Goal: Task Accomplishment & Management: Manage account settings

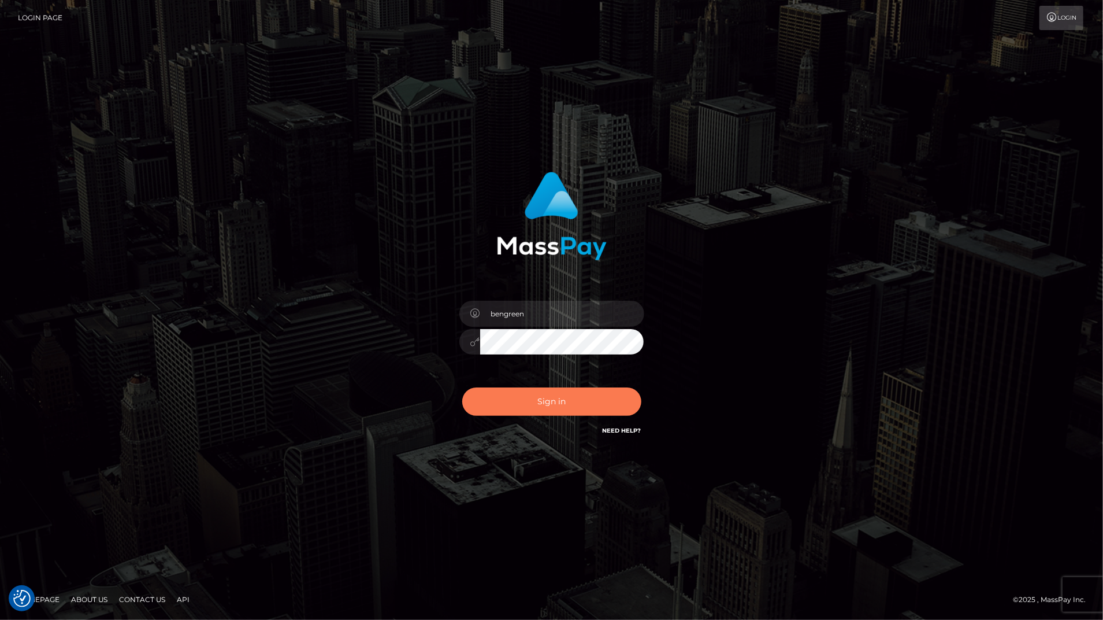
click at [530, 409] on button "Sign in" at bounding box center [551, 401] width 179 height 28
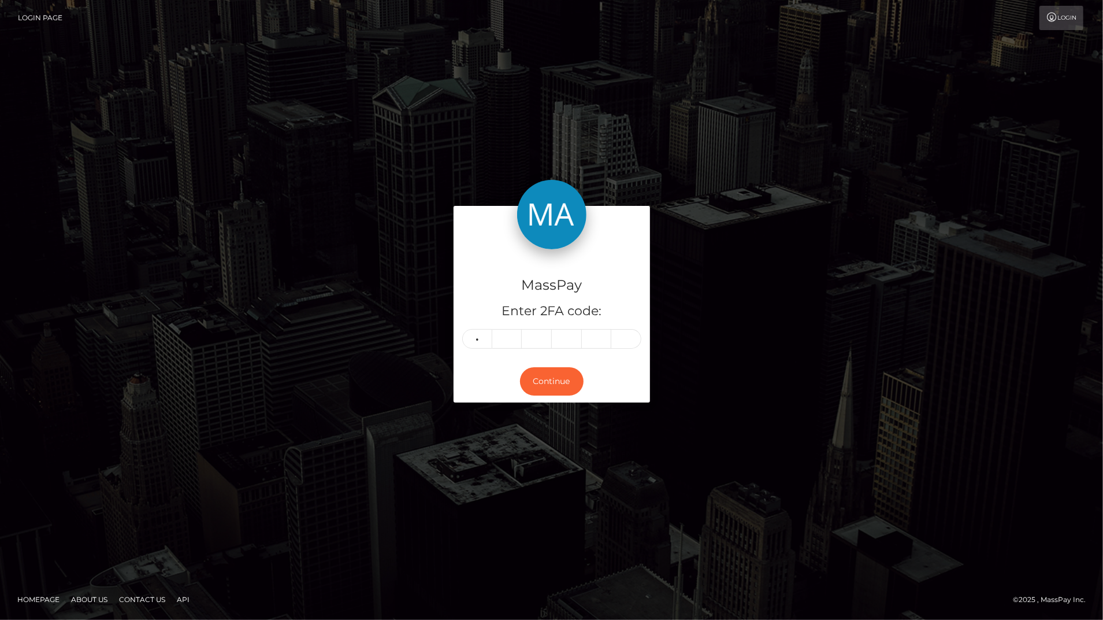
type input "5"
type input "7"
type input "3"
type input "1"
type input "0"
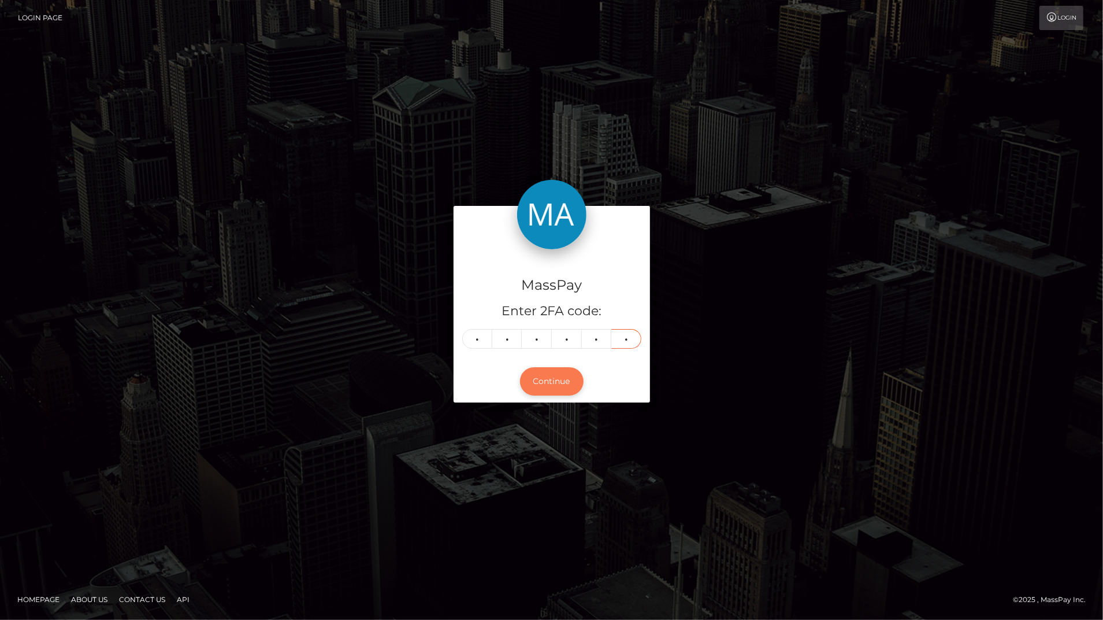
type input "5"
click at [564, 391] on button "Continue" at bounding box center [552, 381] width 64 height 28
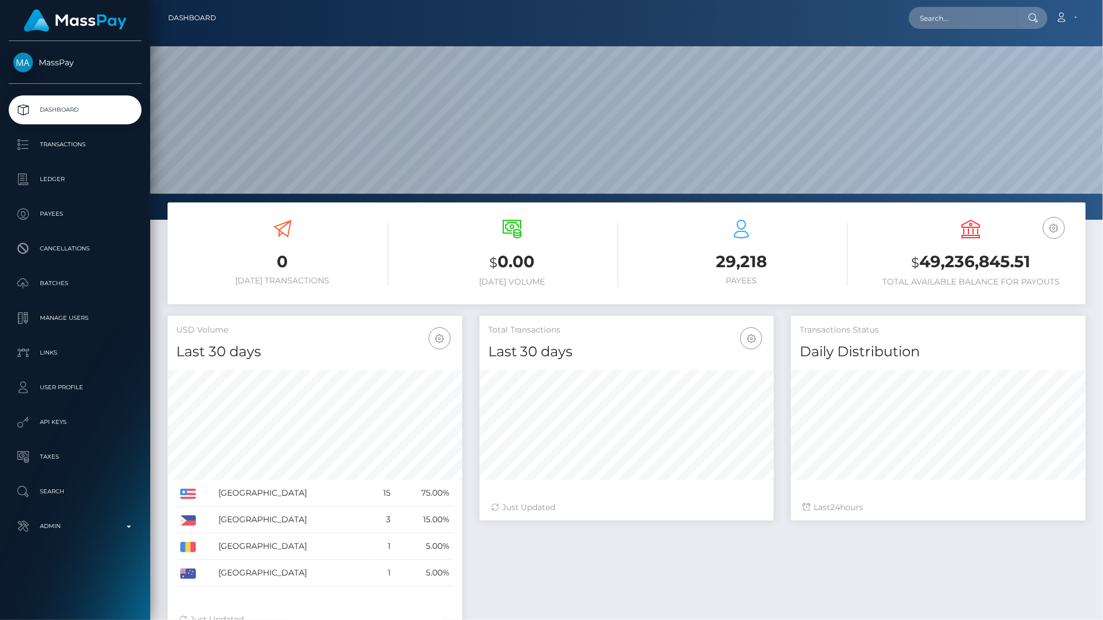
scroll to position [205, 294]
click at [107, 533] on p "Admin" at bounding box center [75, 525] width 124 height 17
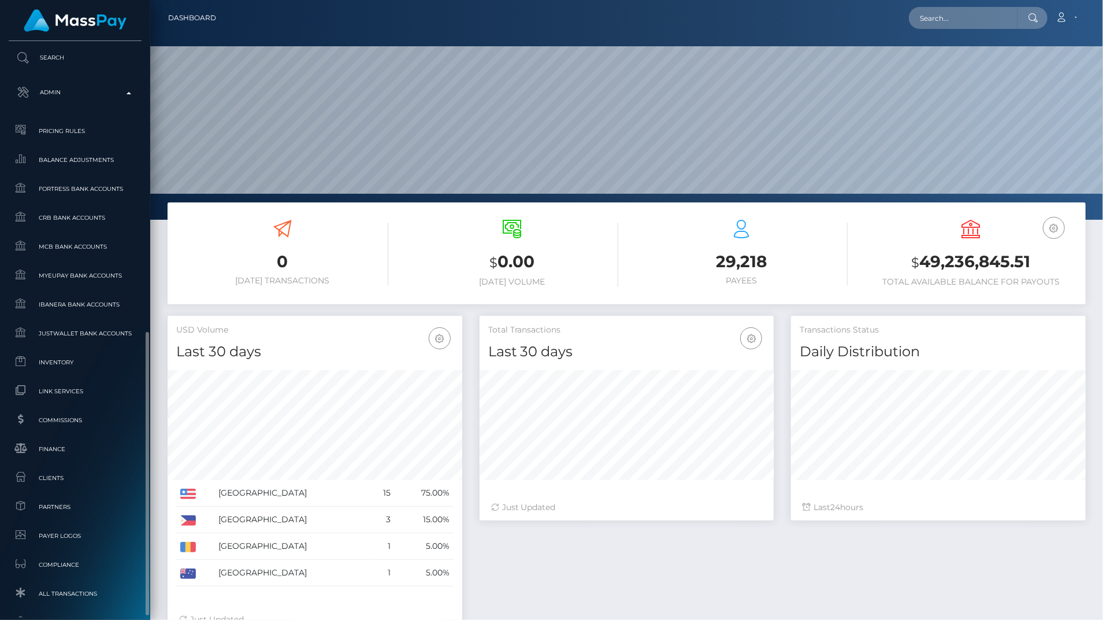
scroll to position [520, 0]
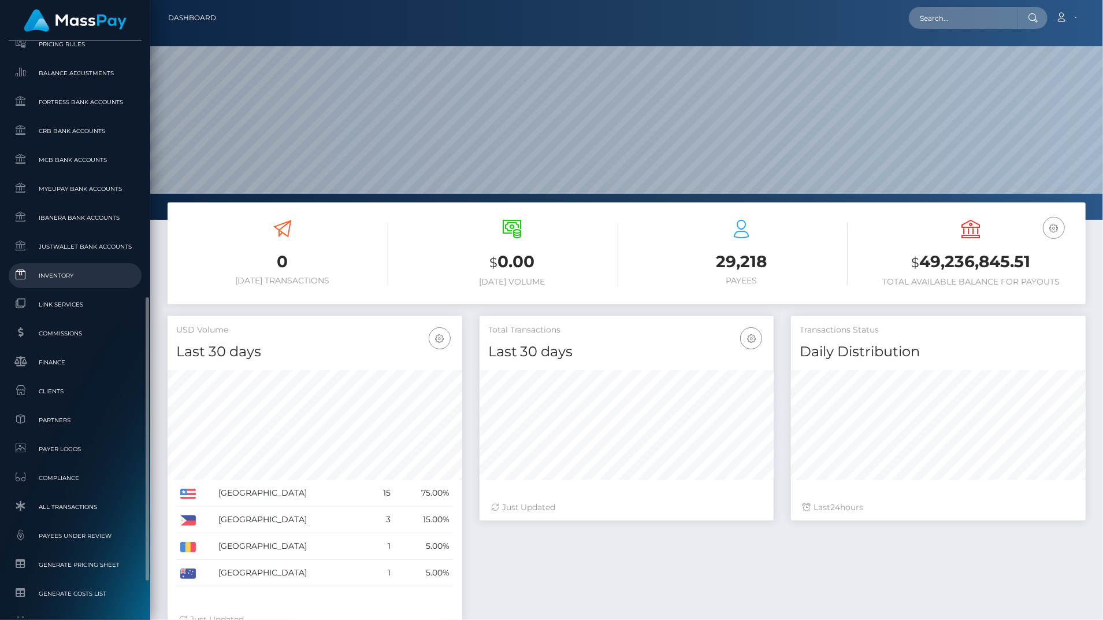
click at [77, 273] on span "Inventory" at bounding box center [75, 275] width 124 height 13
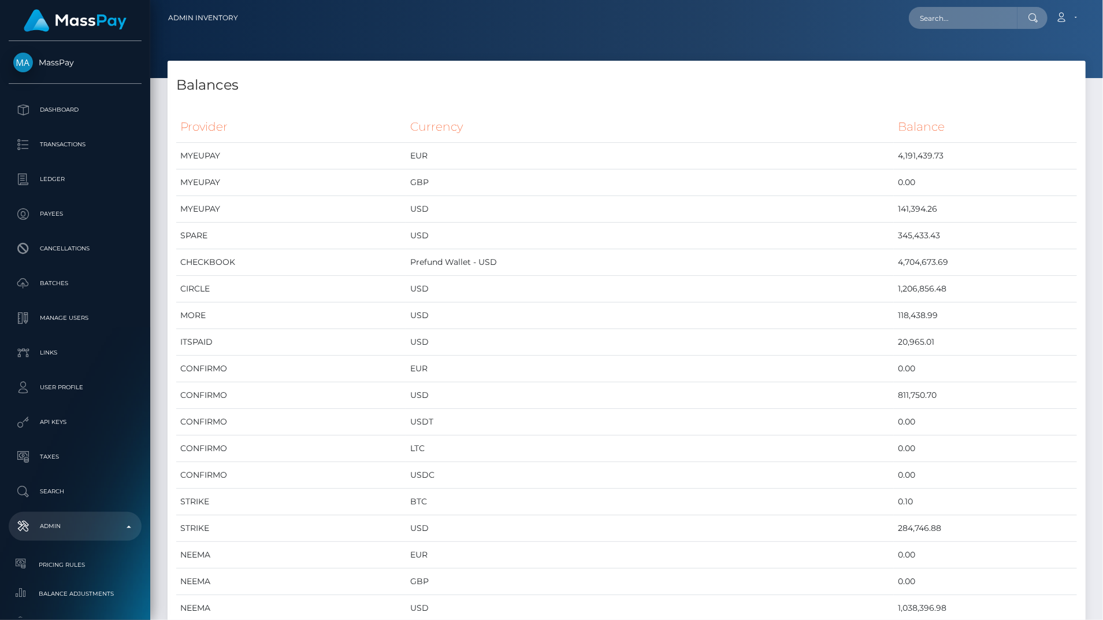
scroll to position [6186, 918]
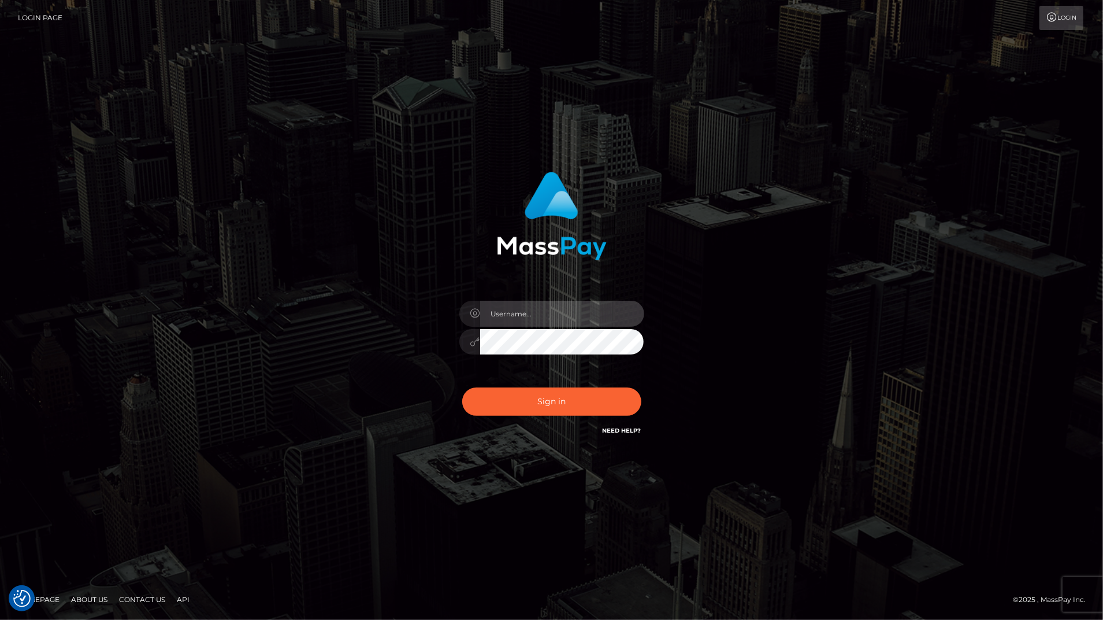
type input "bengreen"
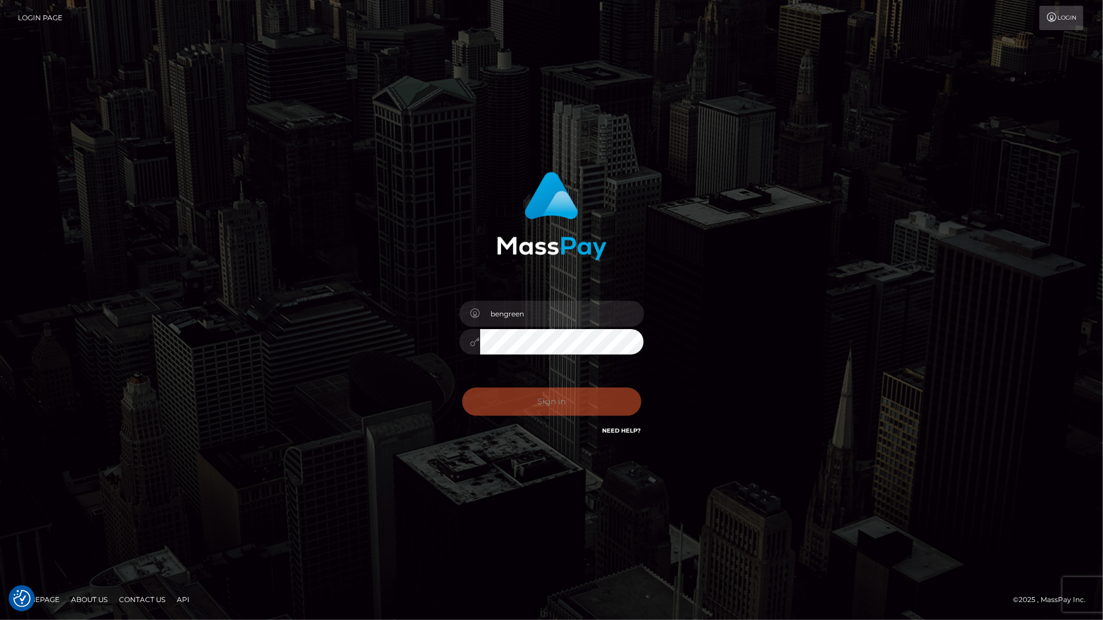
click at [521, 385] on div "Sign in Need Help?" at bounding box center [552, 405] width 202 height 51
click at [522, 402] on button "Sign in" at bounding box center [551, 401] width 179 height 28
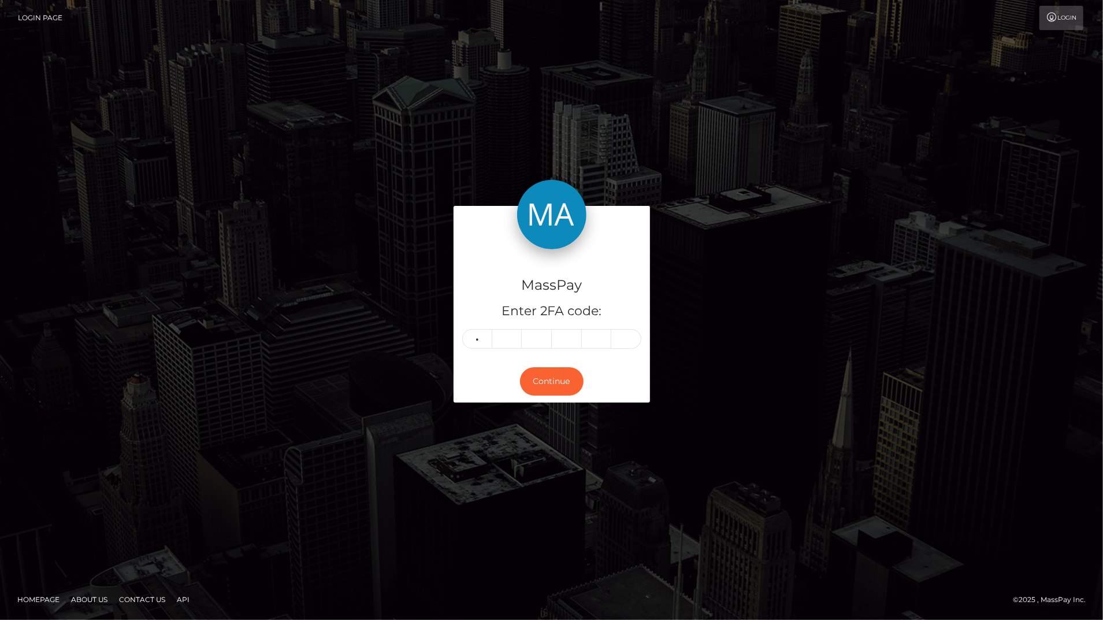
type input "5"
type input "8"
type input "3"
type input "5"
type input "1"
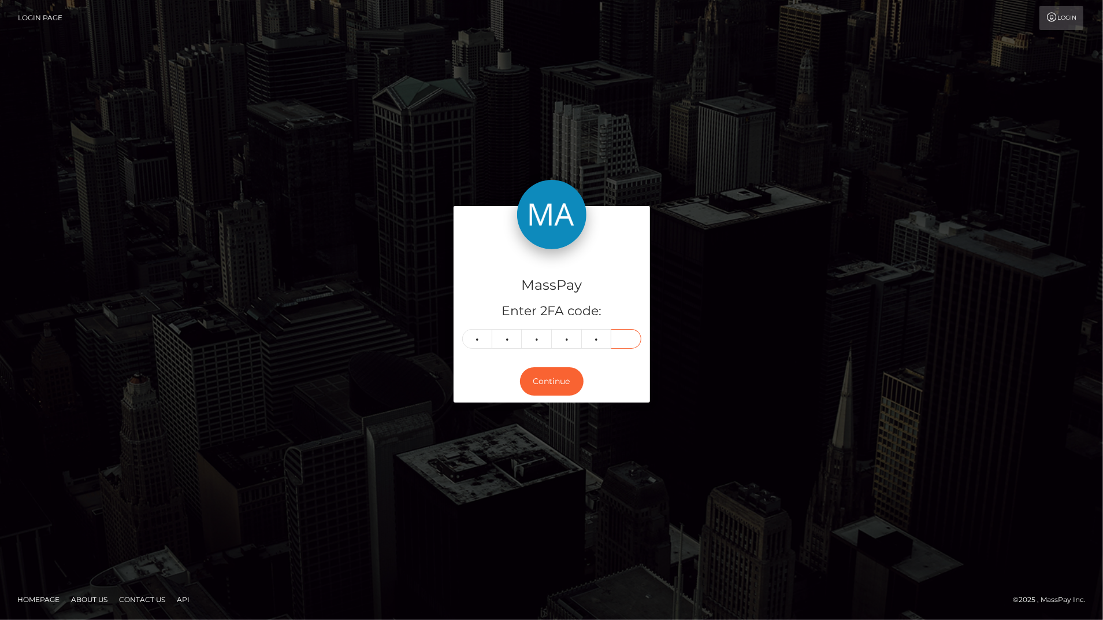
type input "8"
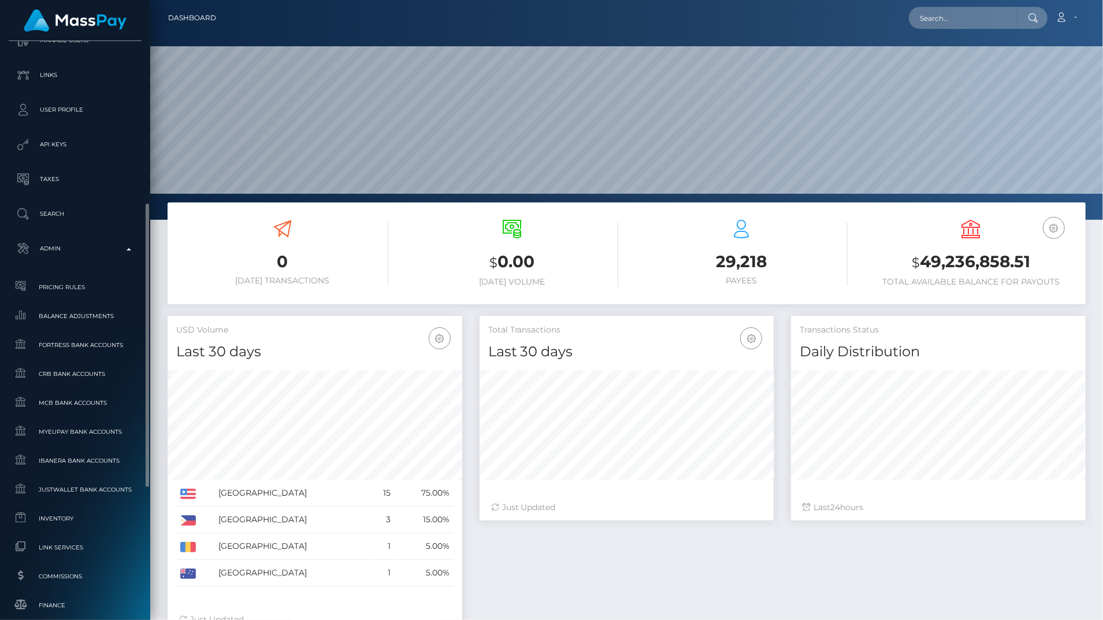
scroll to position [295, 0]
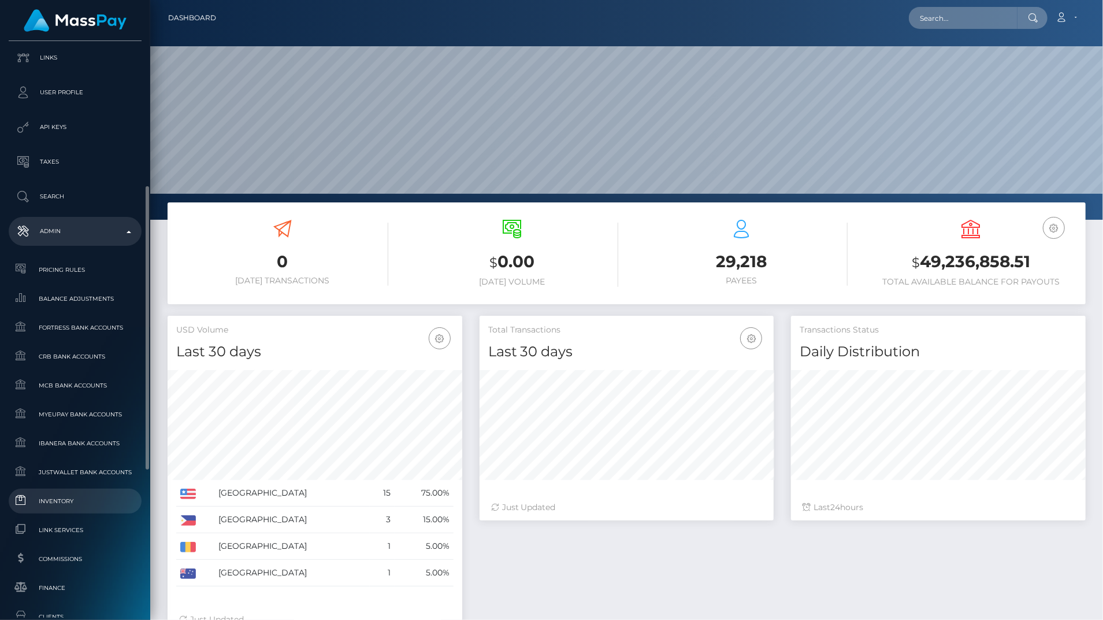
click at [40, 502] on span "Inventory" at bounding box center [75, 500] width 124 height 13
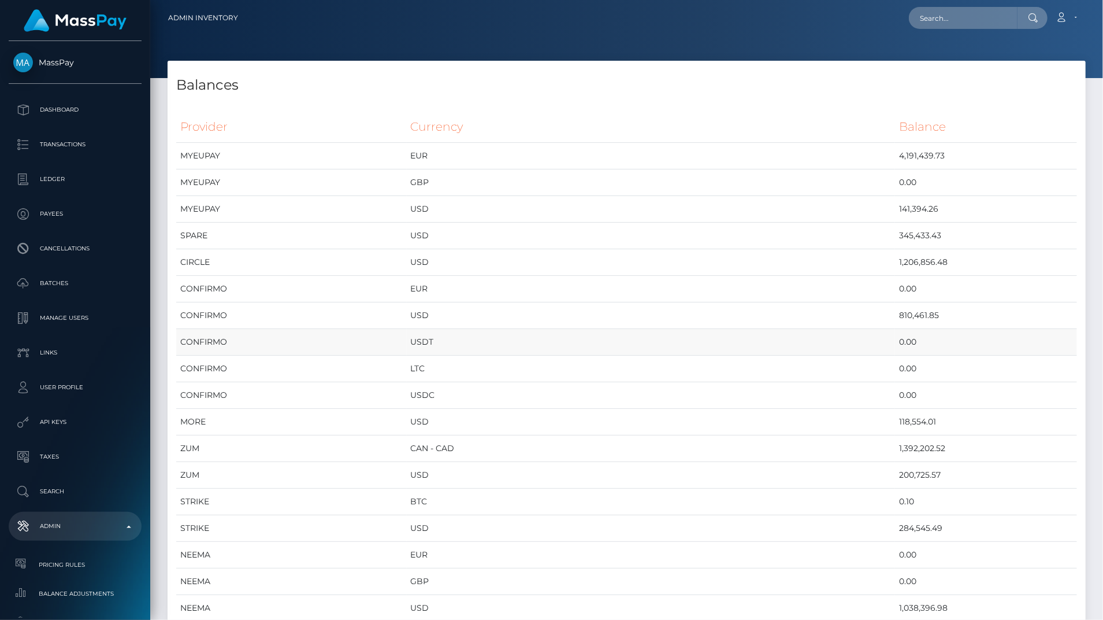
scroll to position [6186, 918]
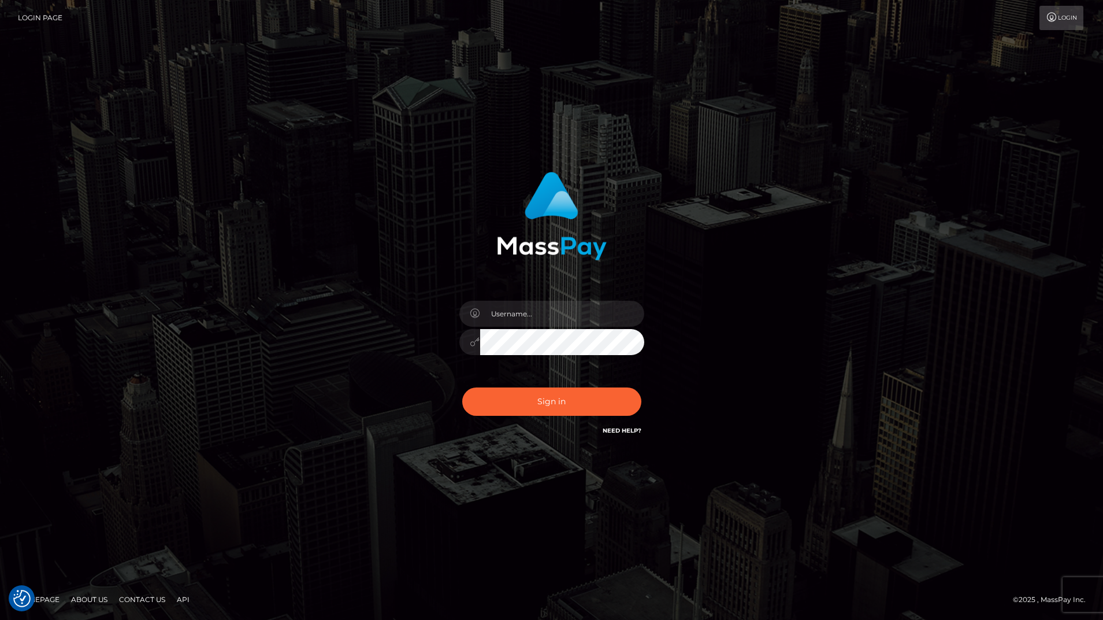
checkbox input "true"
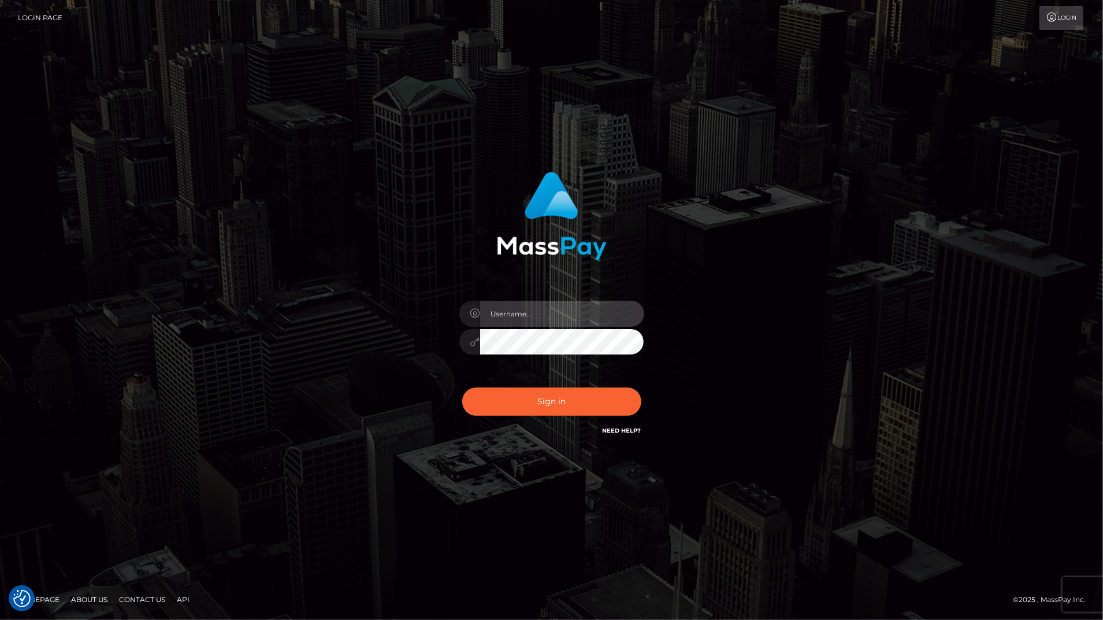
type input "bengreen"
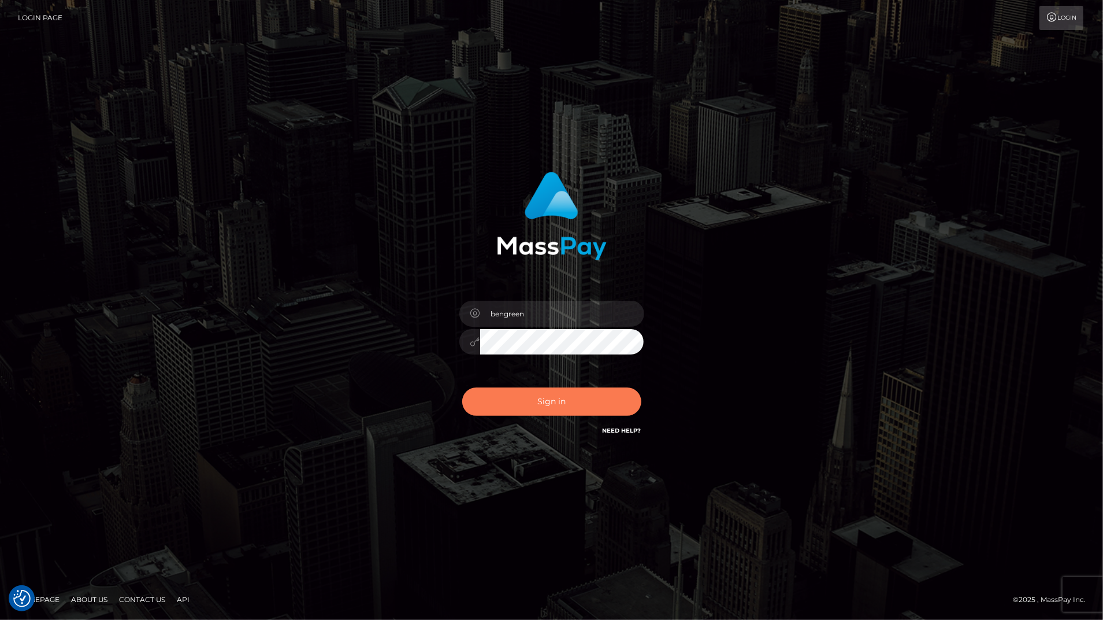
click at [586, 406] on button "Sign in" at bounding box center [551, 401] width 179 height 28
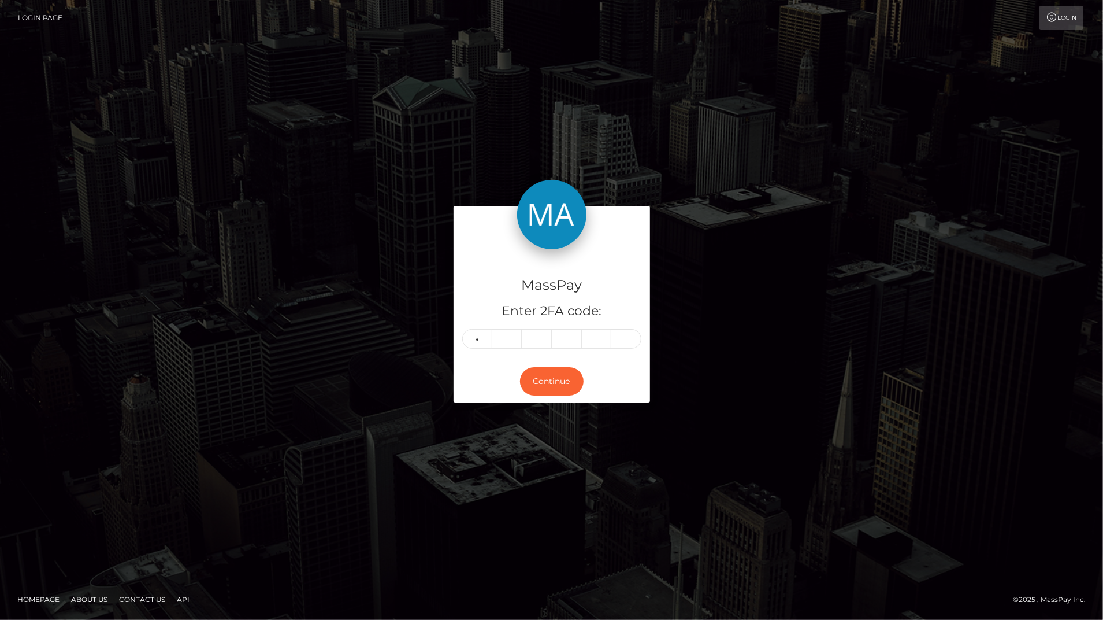
type input "8"
type input "4"
type input "1"
type input "9"
type input "5"
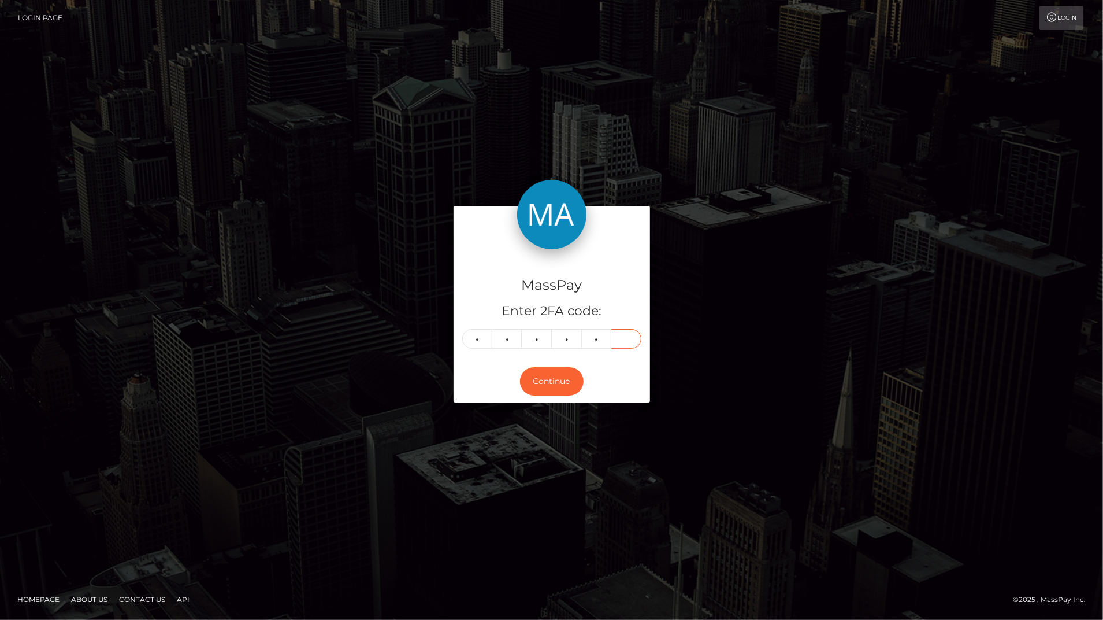
type input "6"
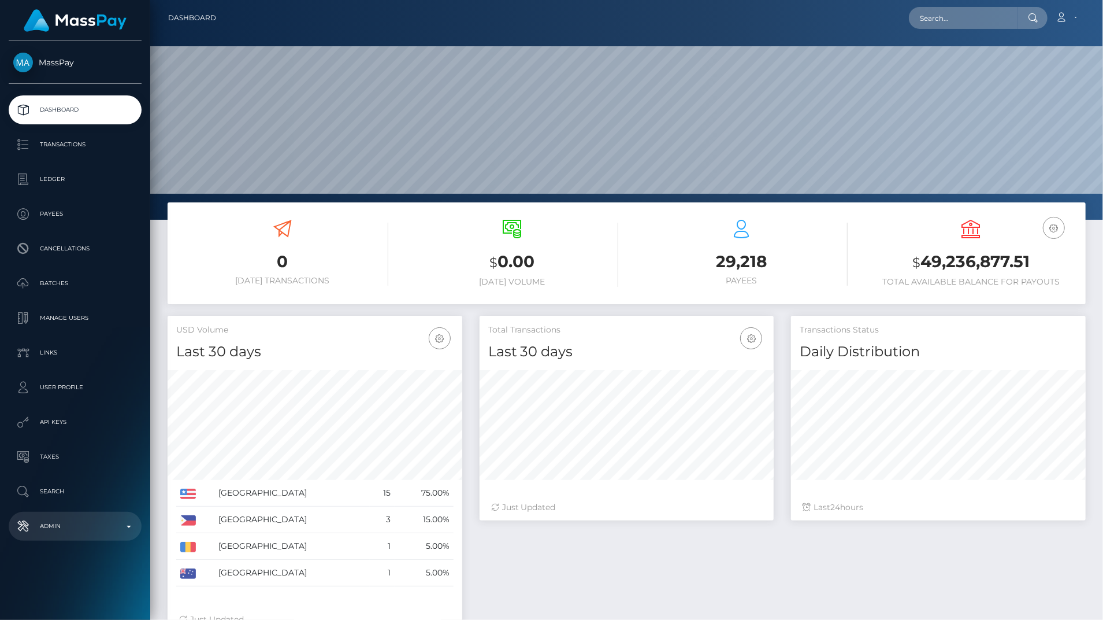
scroll to position [205, 294]
click at [110, 532] on p "Admin" at bounding box center [75, 525] width 124 height 17
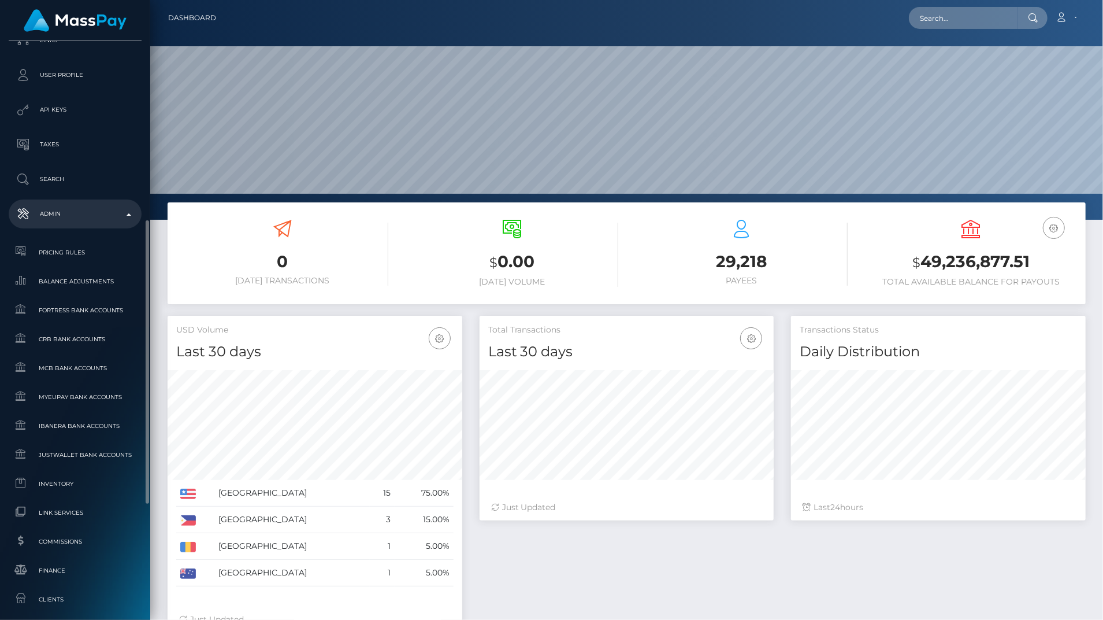
scroll to position [329, 0]
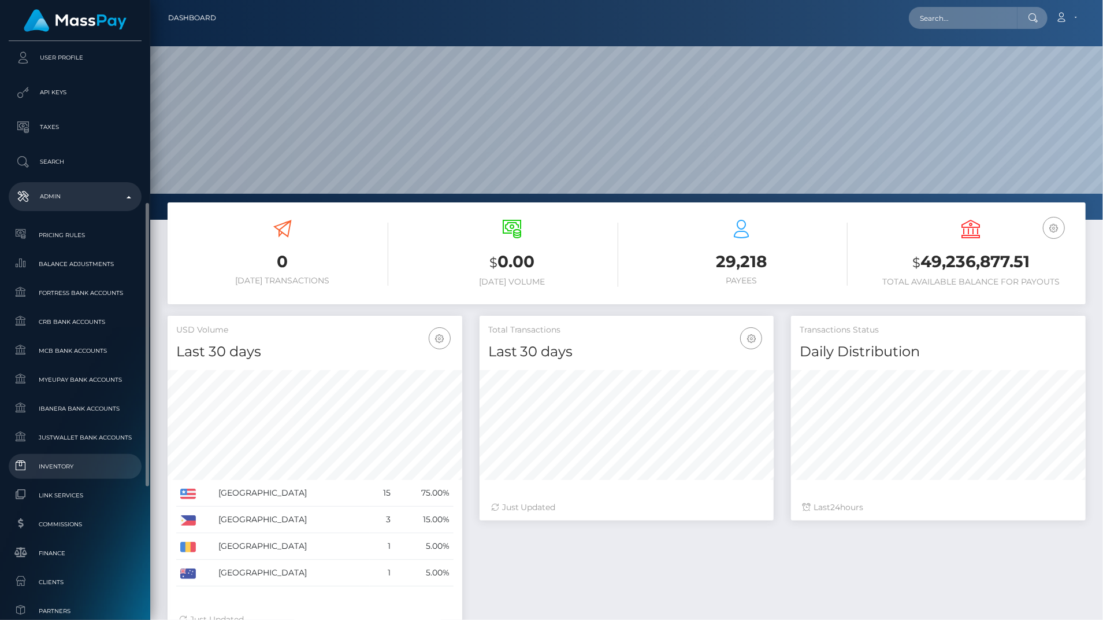
click at [36, 467] on span "Inventory" at bounding box center [75, 465] width 124 height 13
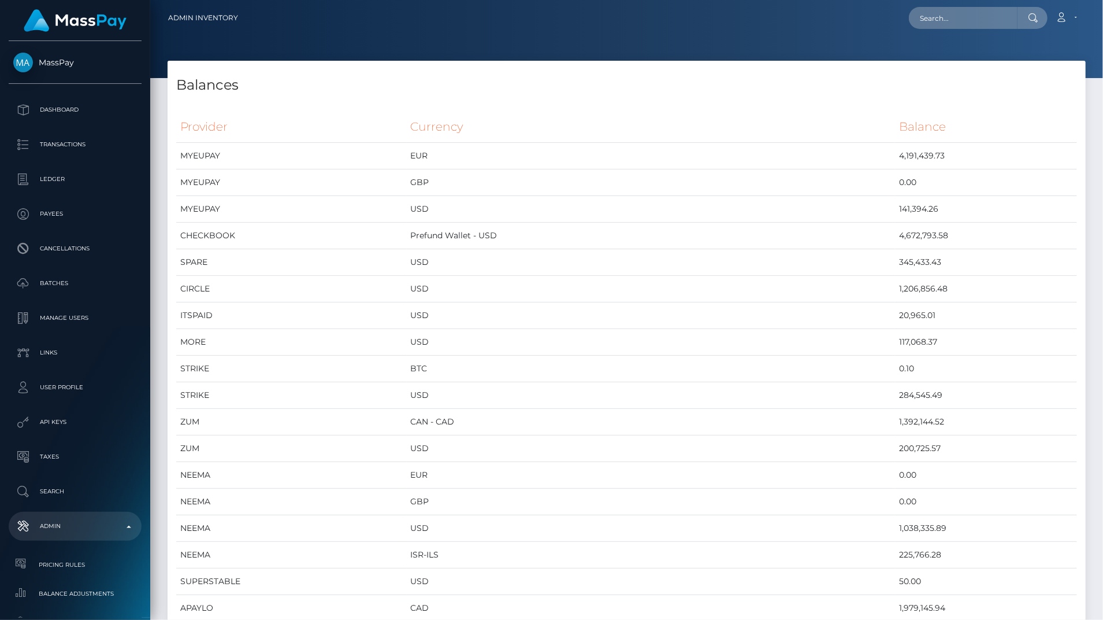
scroll to position [576, 0]
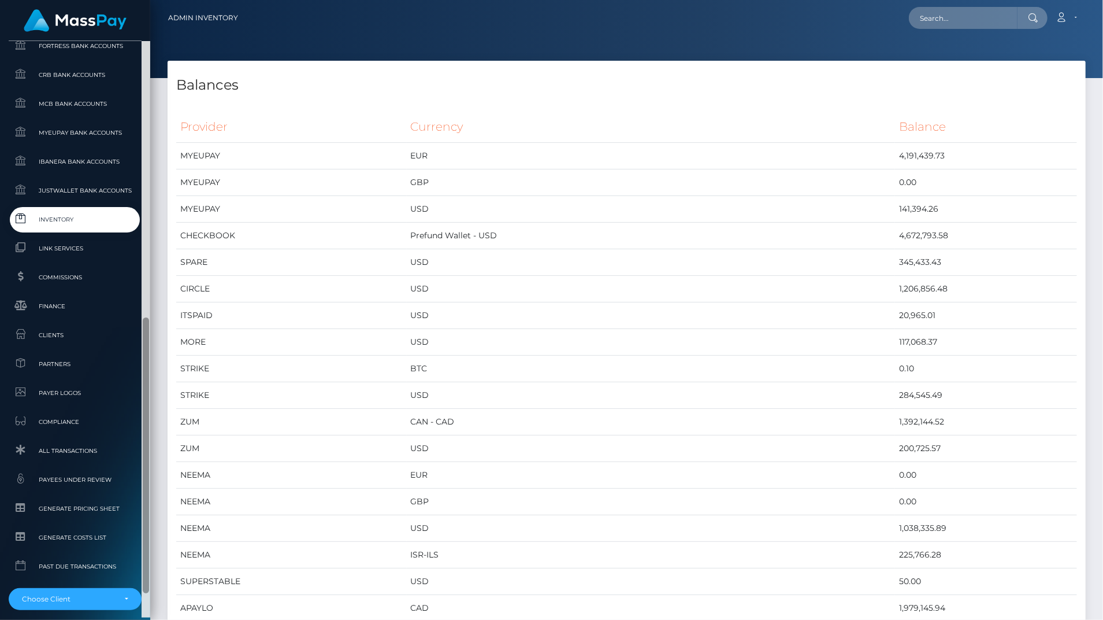
click at [145, 446] on div at bounding box center [146, 329] width 9 height 576
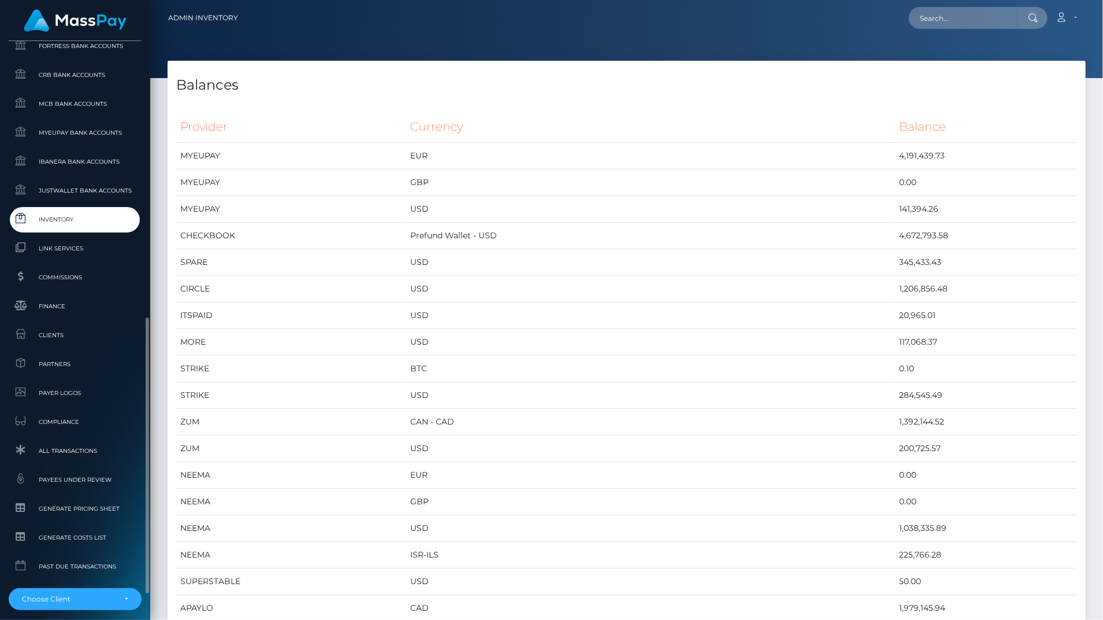
click at [57, 231] on link "Inventory" at bounding box center [75, 219] width 133 height 25
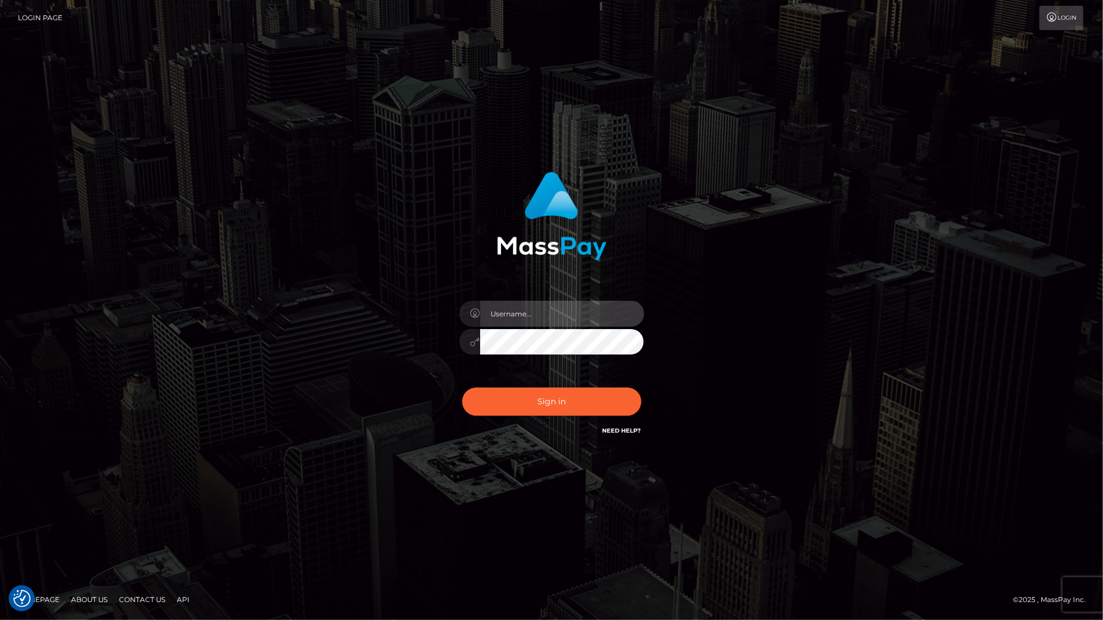
type input "bengreen"
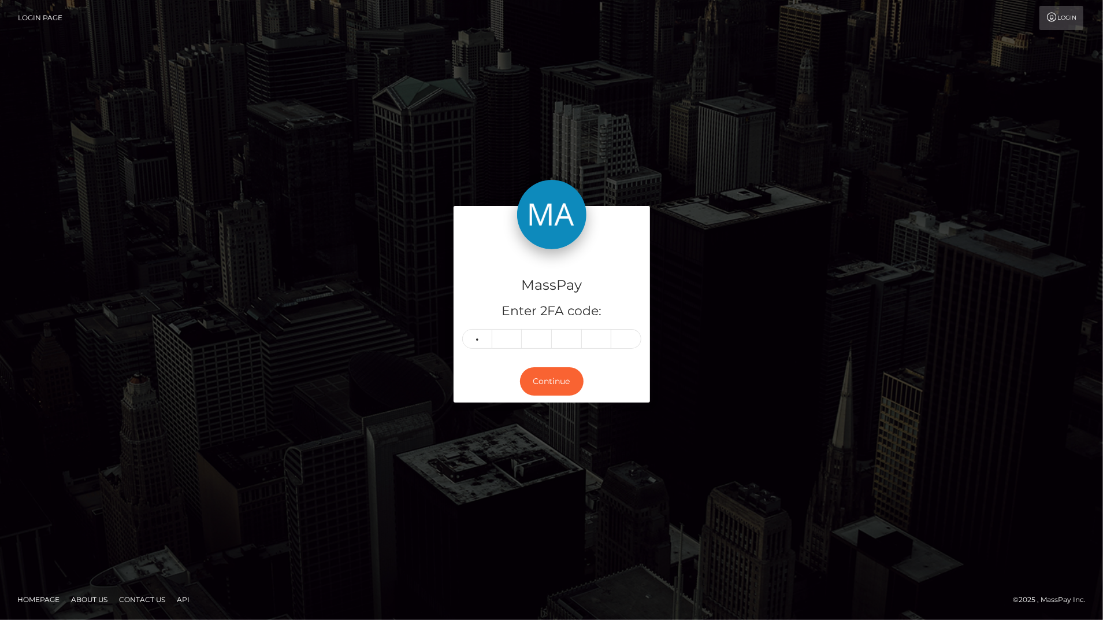
type input "7"
type input "6"
type input "7"
type input "0"
type input "7"
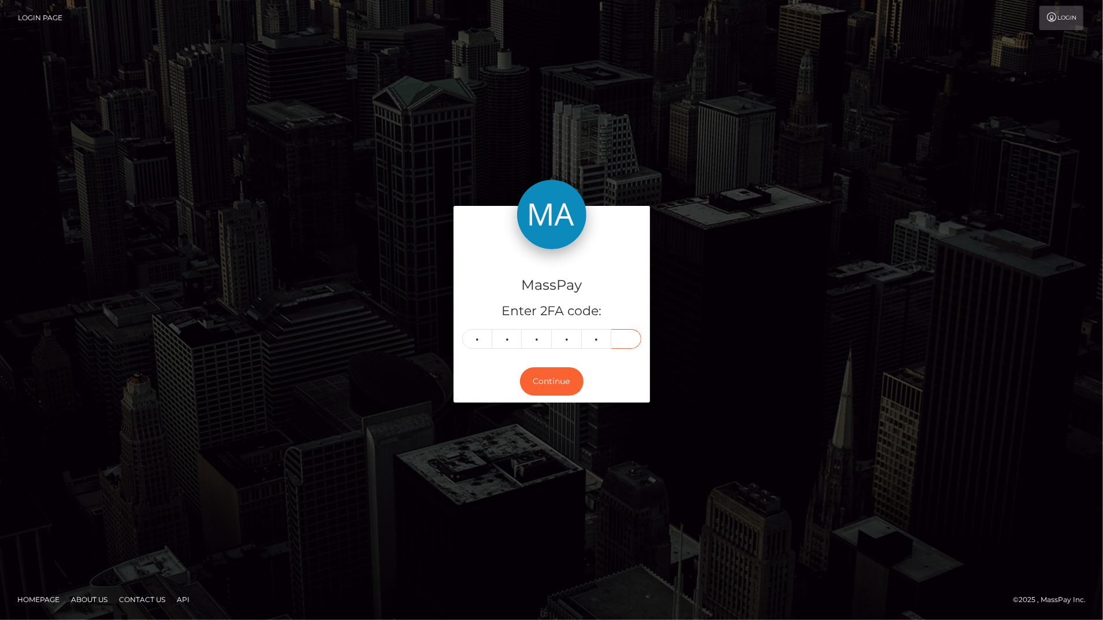
type input "2"
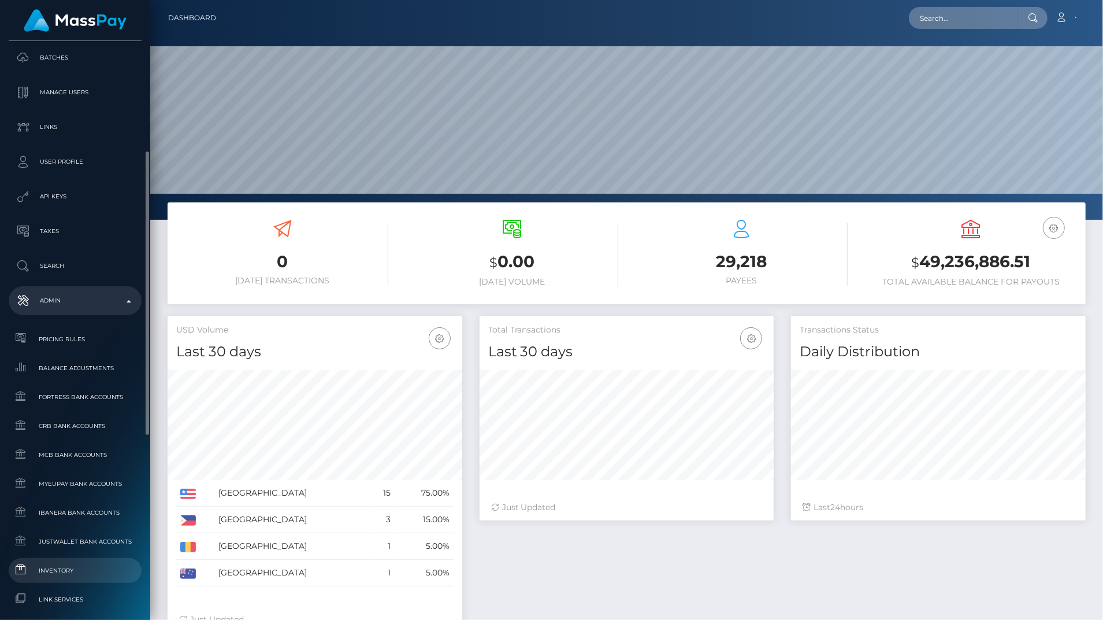
click at [80, 564] on span "Inventory" at bounding box center [75, 569] width 124 height 13
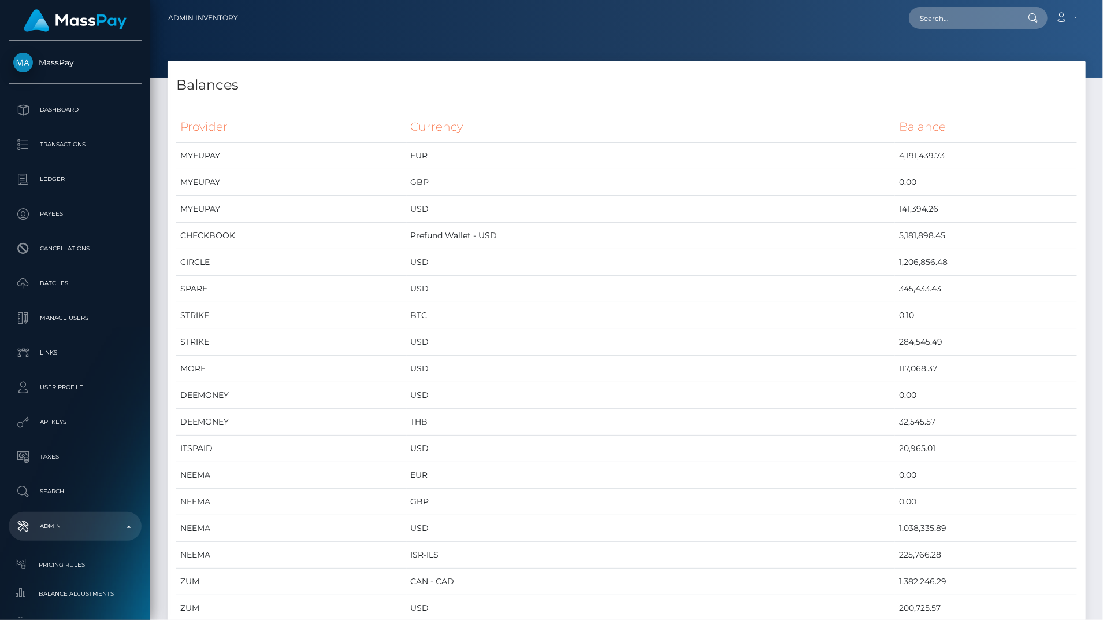
scroll to position [6186, 918]
click at [203, 238] on td "CHECKBOOK" at bounding box center [291, 236] width 231 height 27
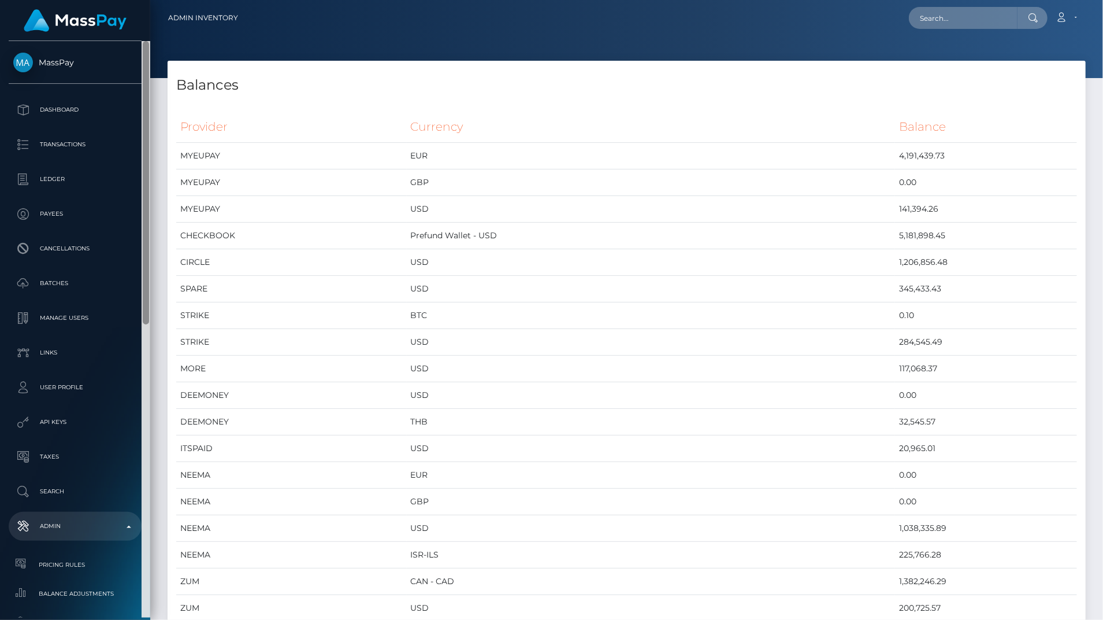
click at [142, 571] on div at bounding box center [146, 329] width 9 height 576
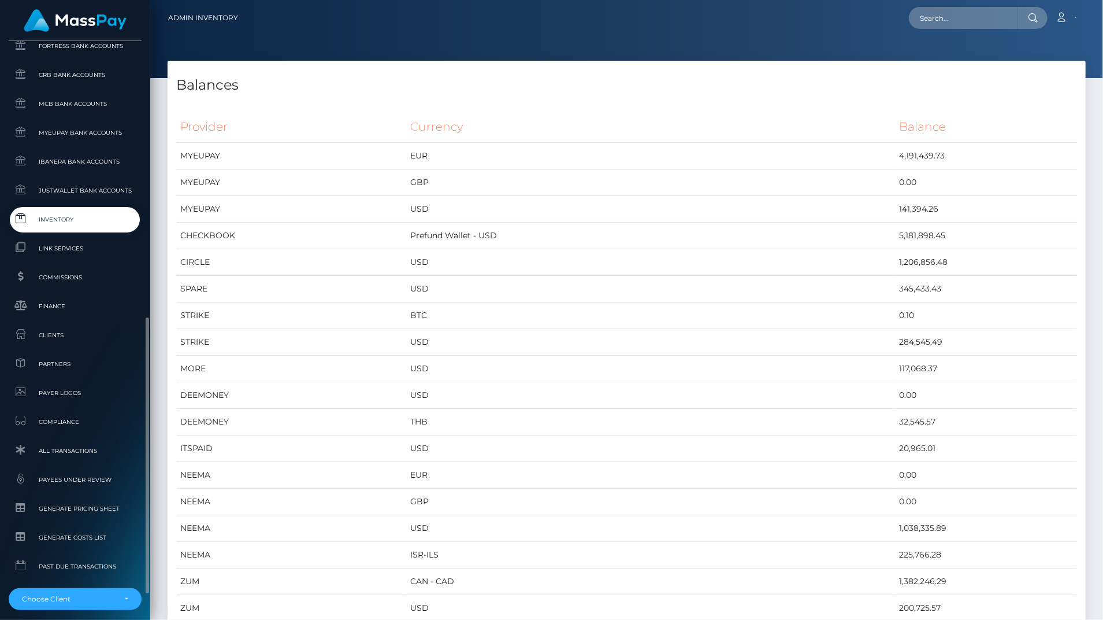
click at [69, 220] on span "Inventory" at bounding box center [75, 219] width 124 height 13
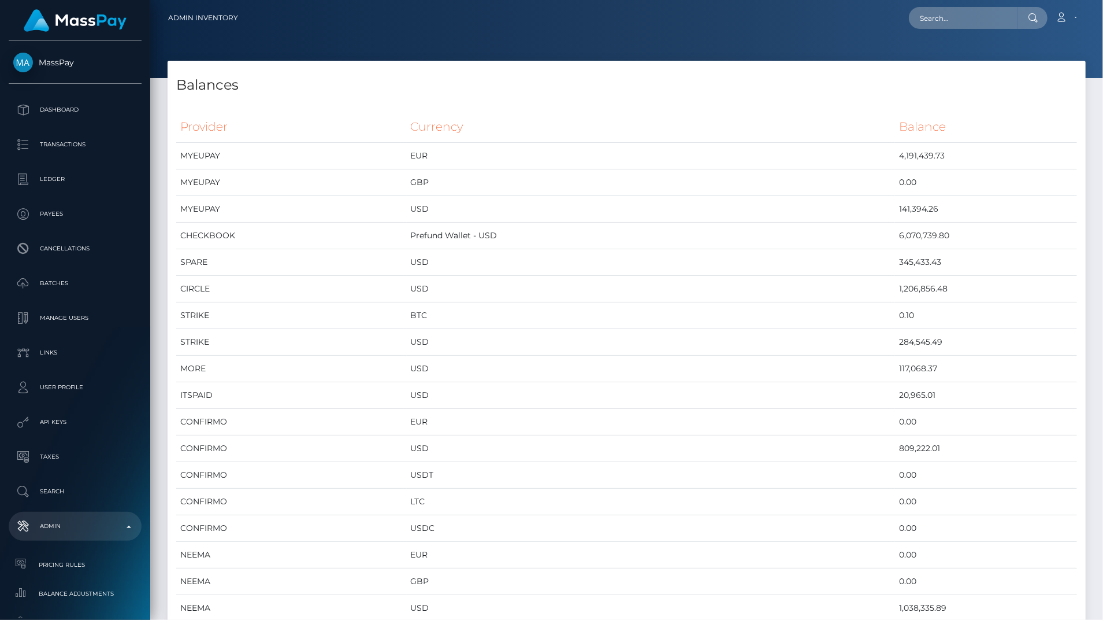
scroll to position [6186, 918]
click at [141, 559] on li "Pricing Rules" at bounding box center [75, 564] width 150 height 25
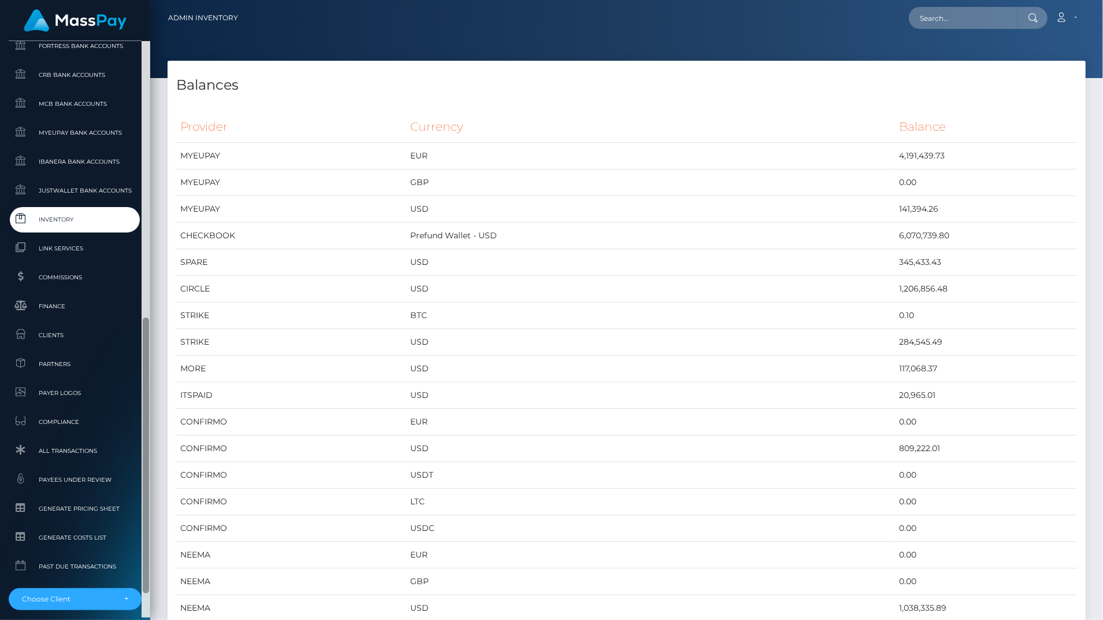
click at [142, 560] on div at bounding box center [146, 329] width 9 height 576
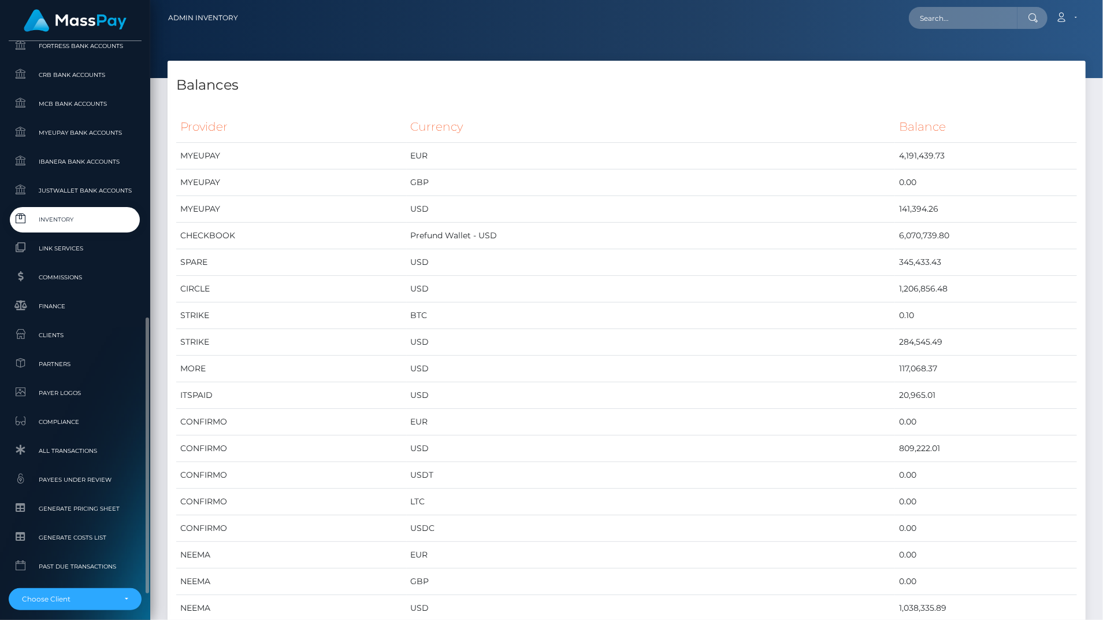
click at [68, 216] on span "Inventory" at bounding box center [75, 219] width 124 height 13
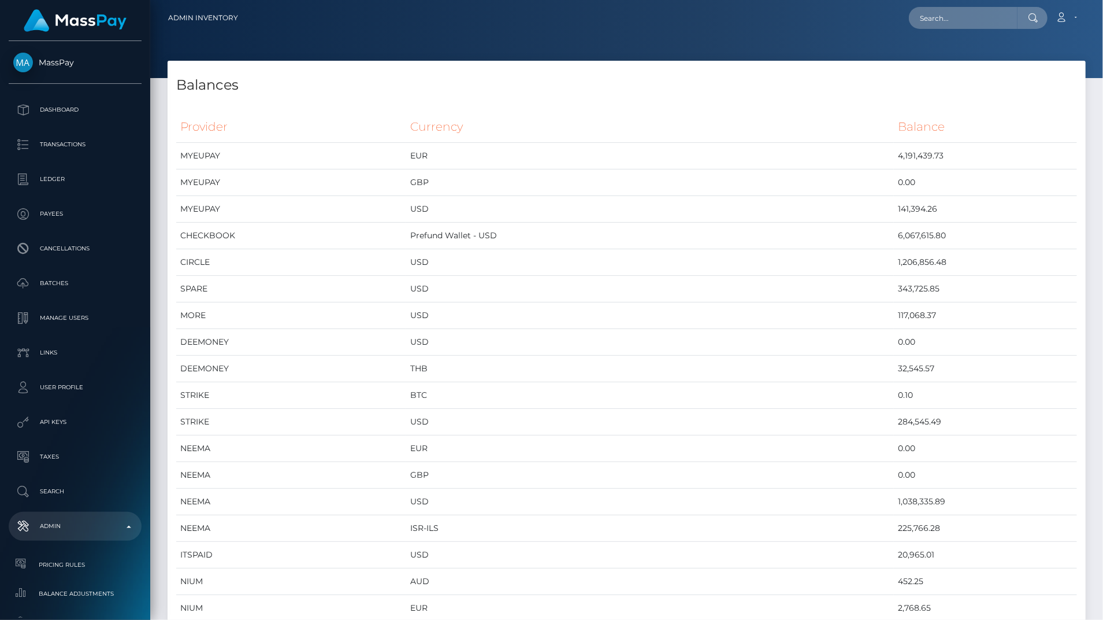
scroll to position [6186, 918]
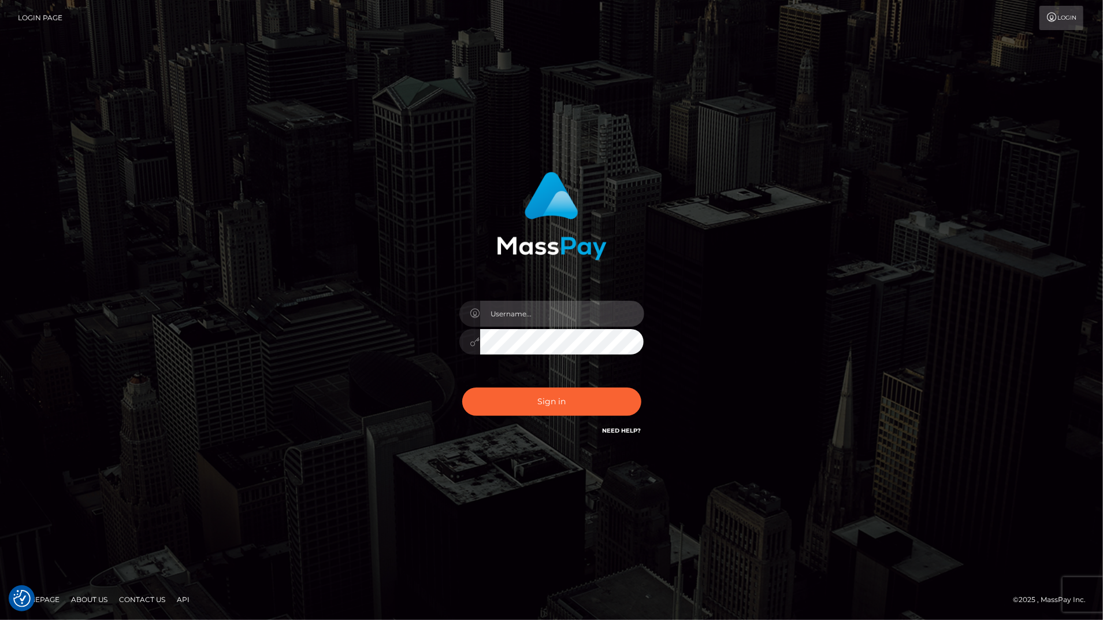
type input "bengreen"
click at [589, 413] on div "Sign in Need Help?" at bounding box center [552, 405] width 202 height 51
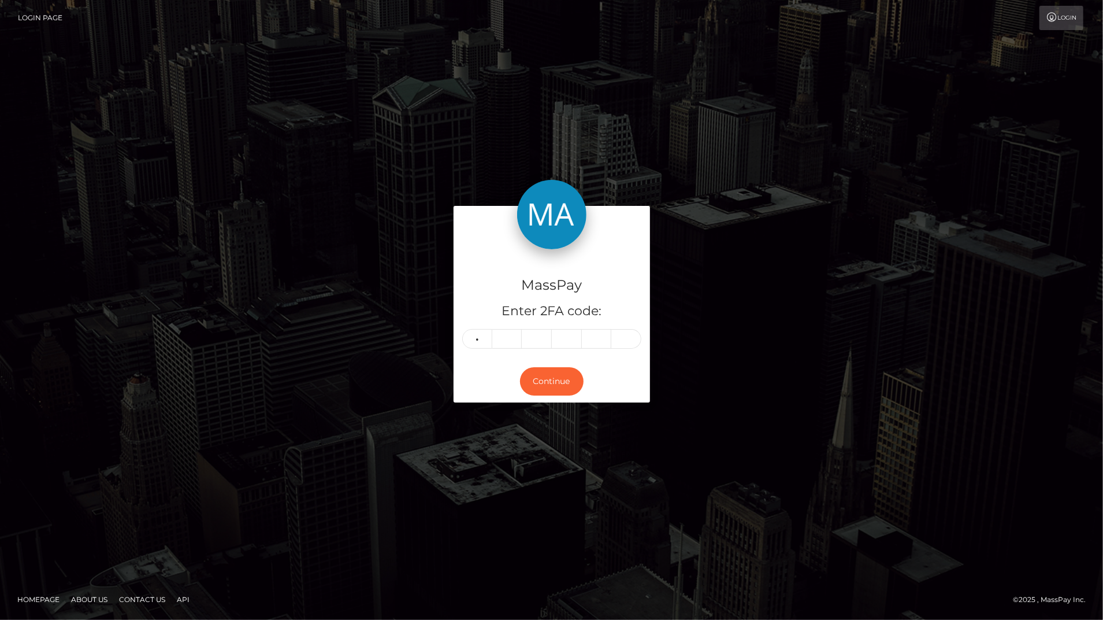
type input "8"
type input "3"
type input "6"
type input "9"
type input "2"
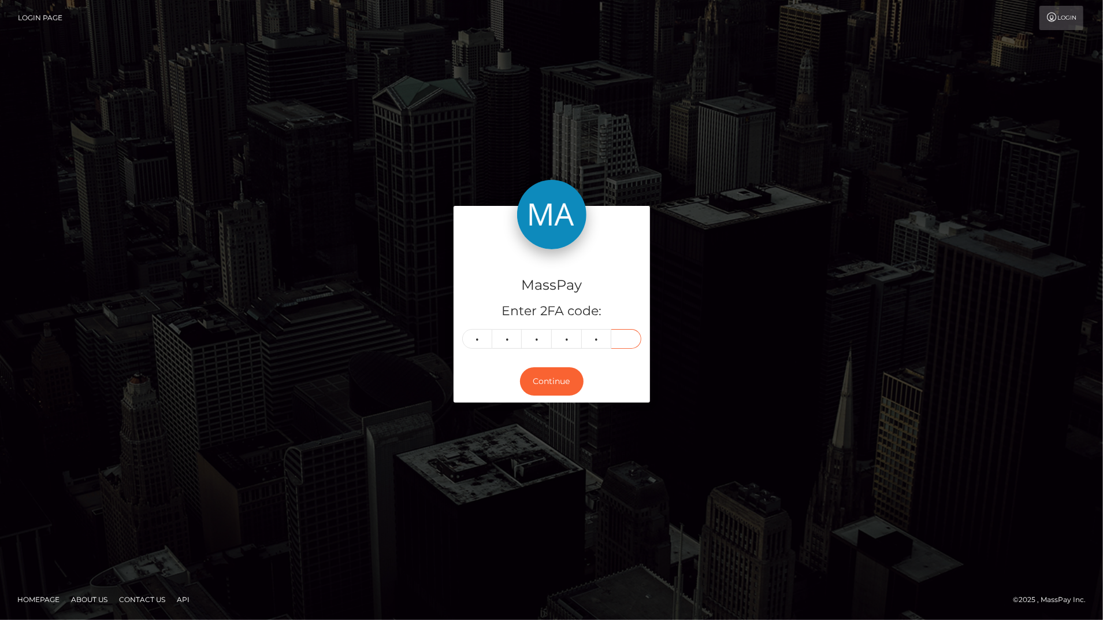
type input "2"
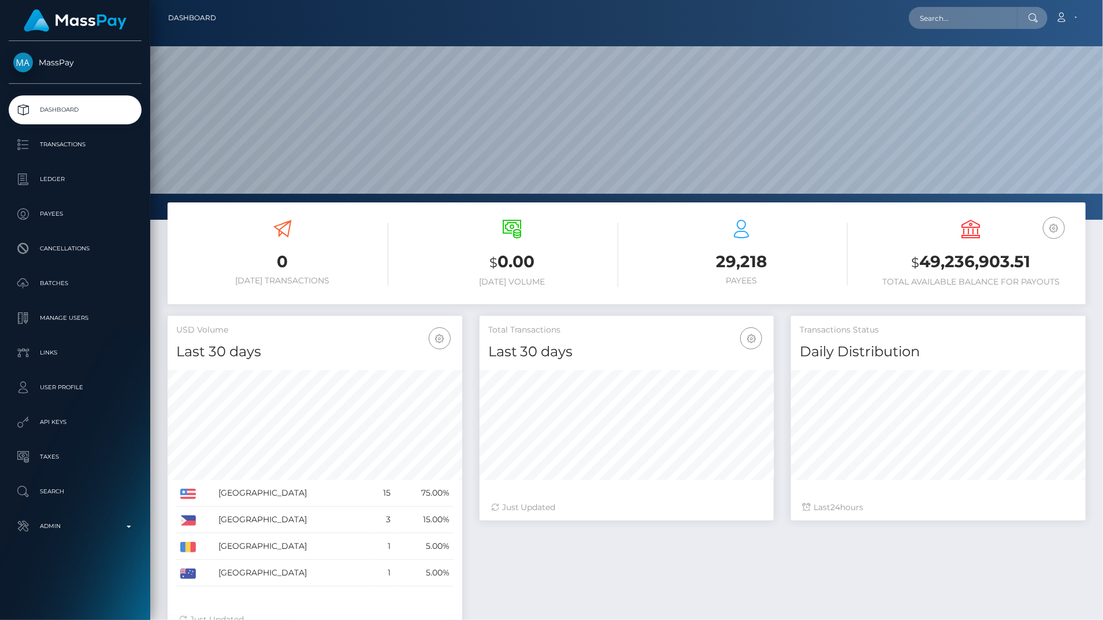
scroll to position [205, 294]
click at [57, 529] on p "Admin" at bounding box center [75, 525] width 124 height 17
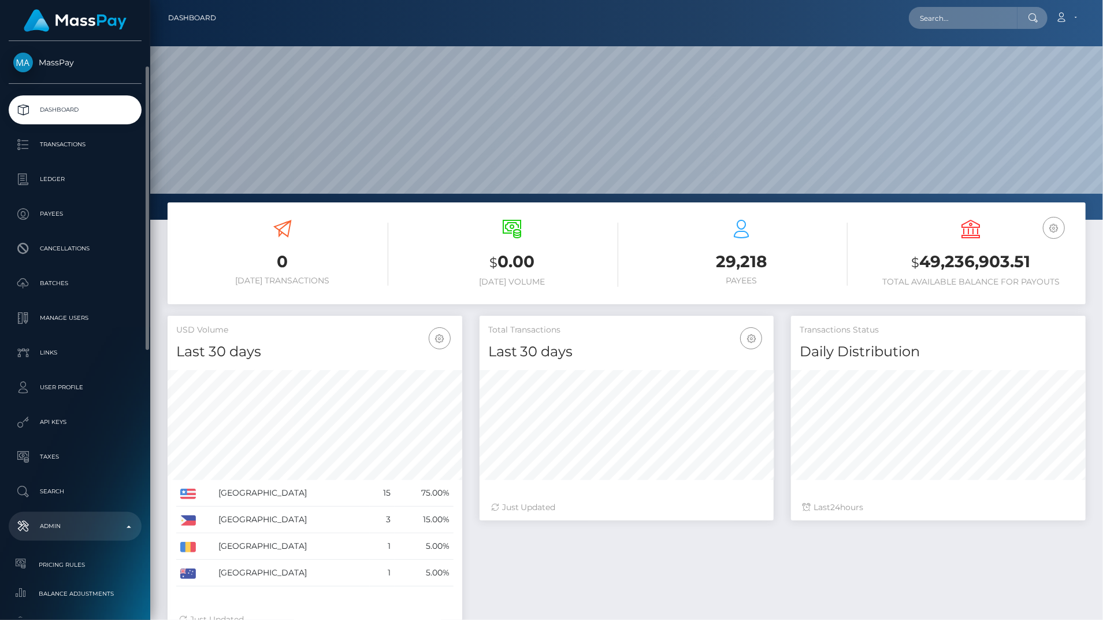
scroll to position [17, 0]
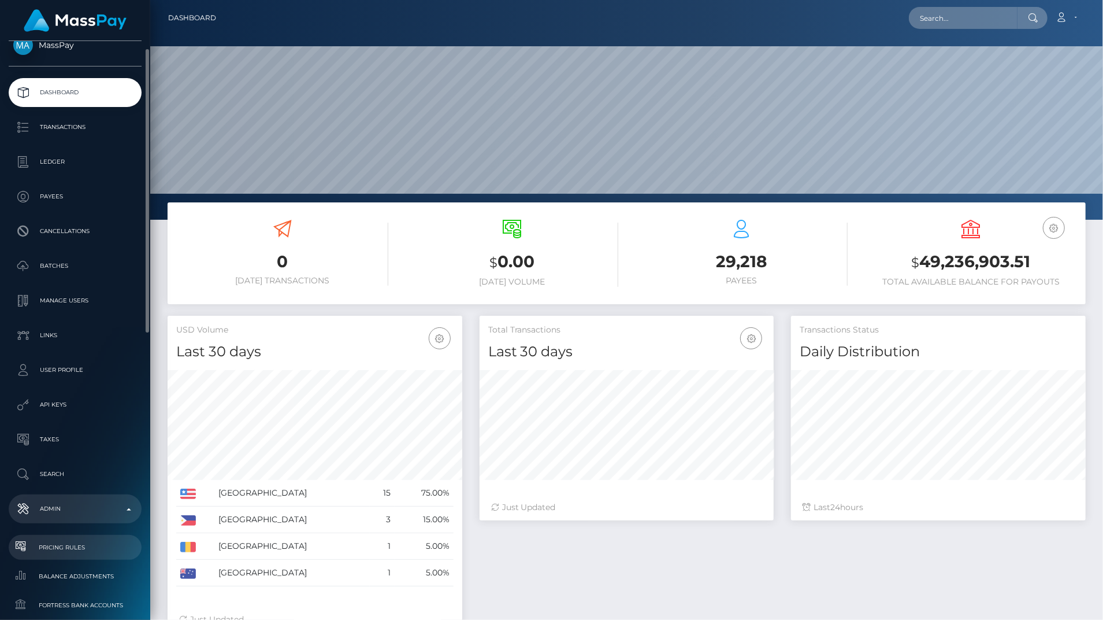
click at [127, 548] on span "Pricing Rules" at bounding box center [75, 546] width 124 height 13
click at [77, 518] on link "Admin" at bounding box center [75, 508] width 133 height 29
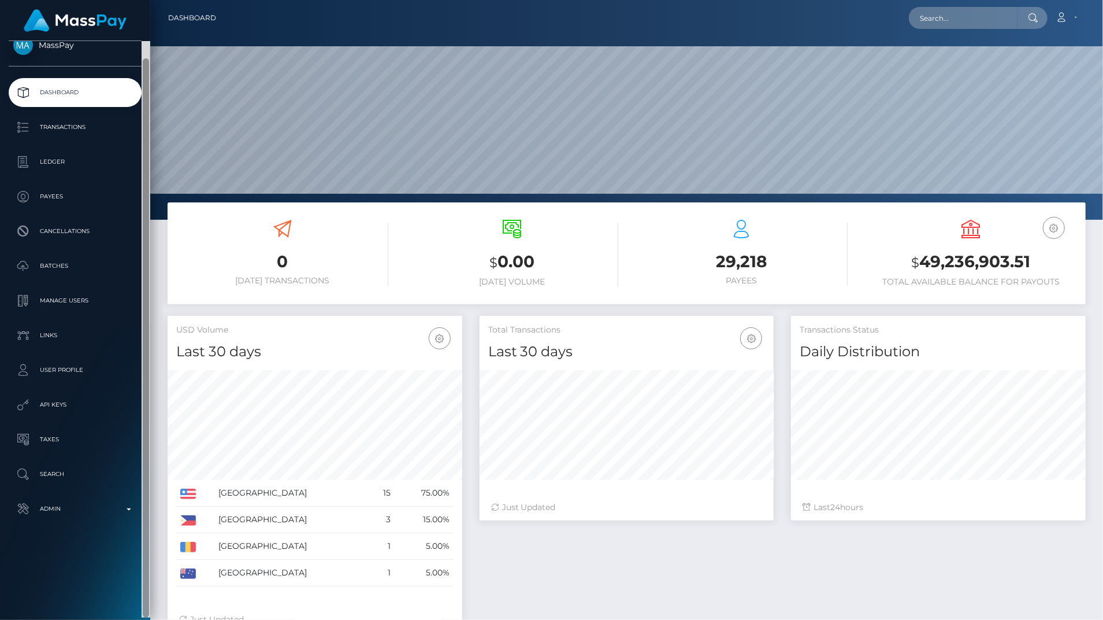
click at [146, 538] on div at bounding box center [146, 329] width 9 height 576
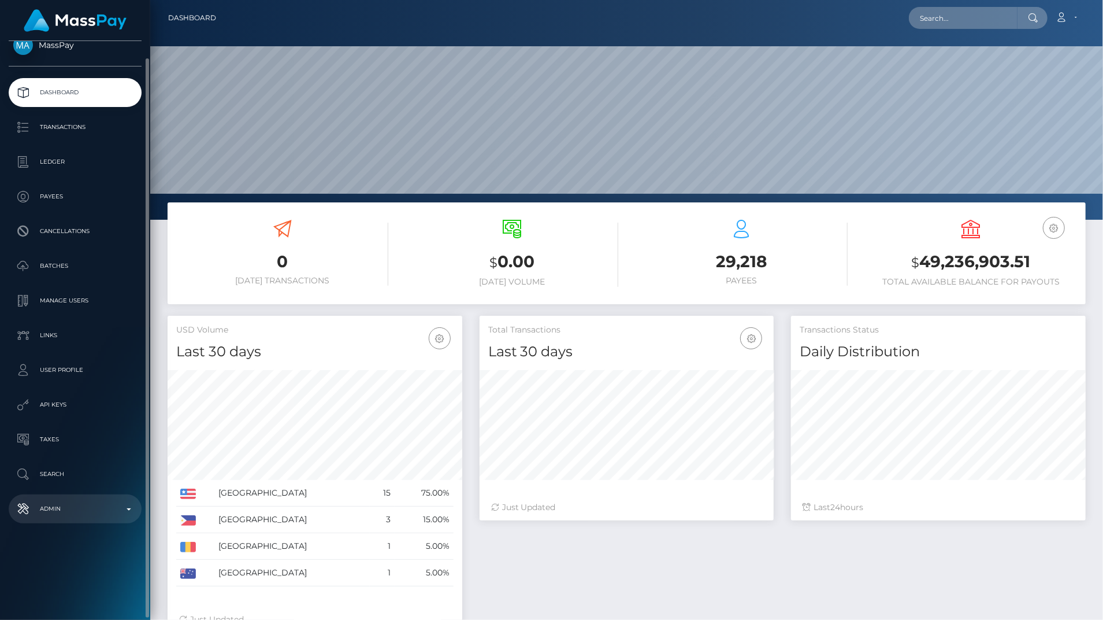
click at [108, 502] on p "Admin" at bounding box center [75, 508] width 124 height 17
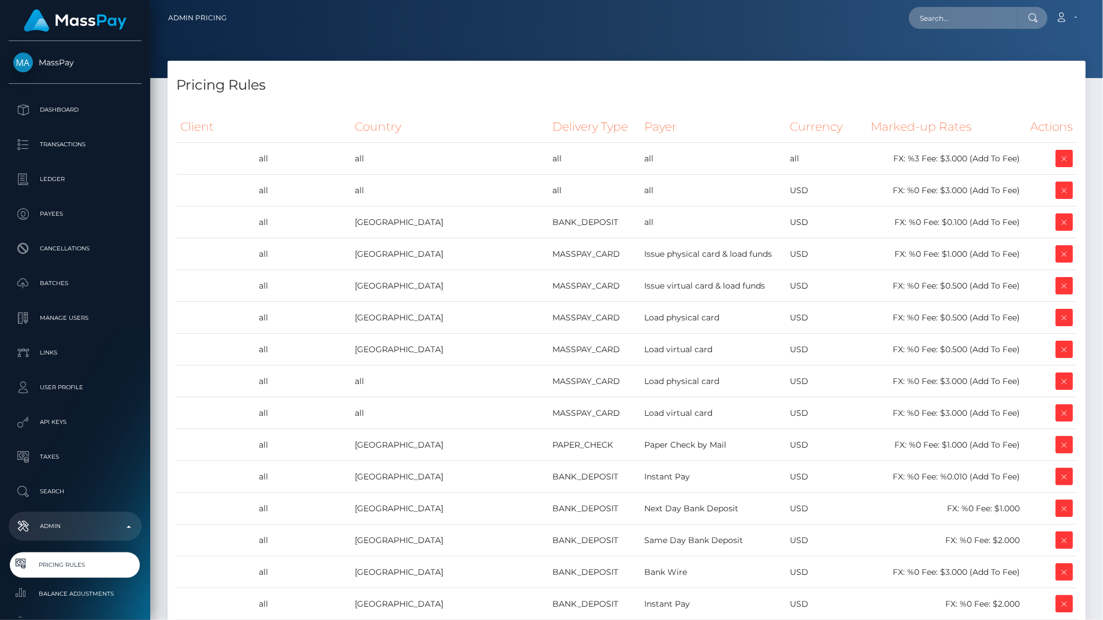
scroll to position [576, 0]
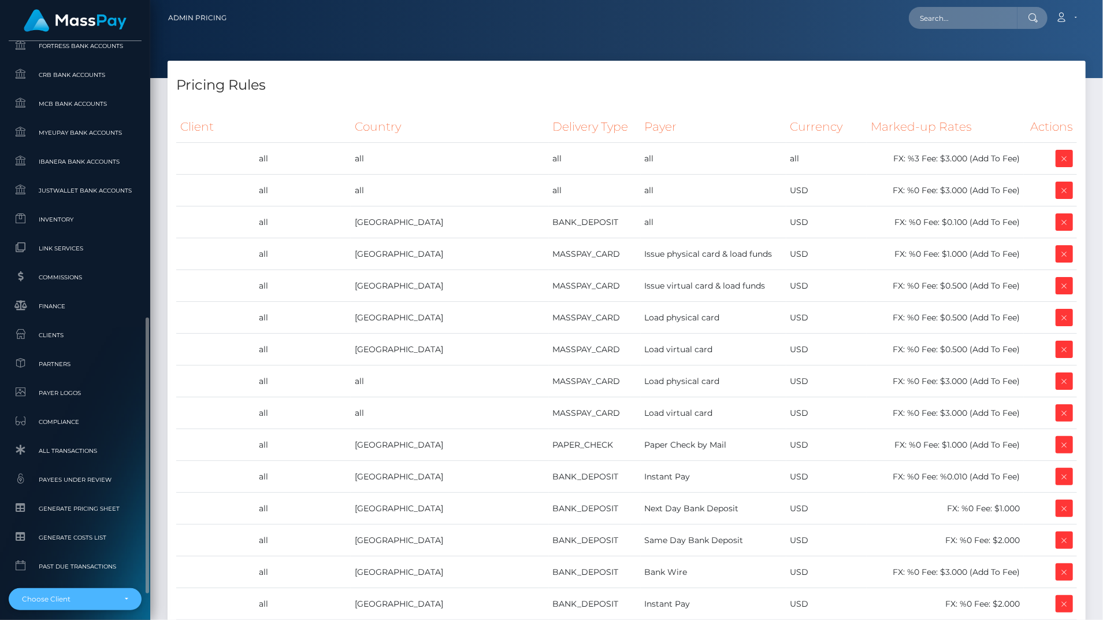
click at [123, 592] on div "Choose Client" at bounding box center [75, 599] width 133 height 22
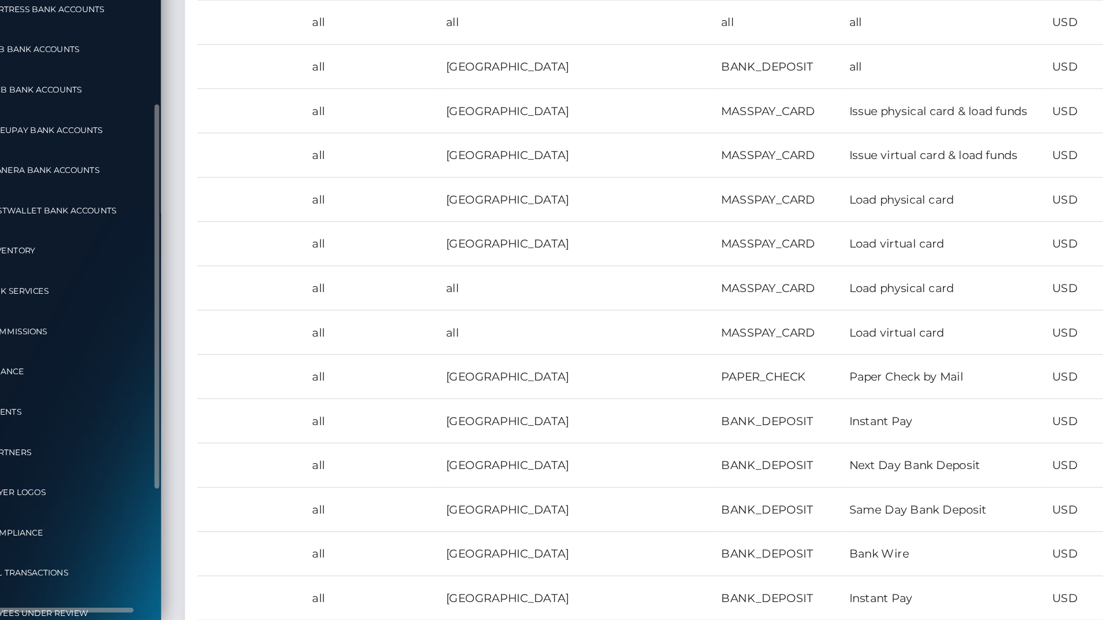
scroll to position [439, 13]
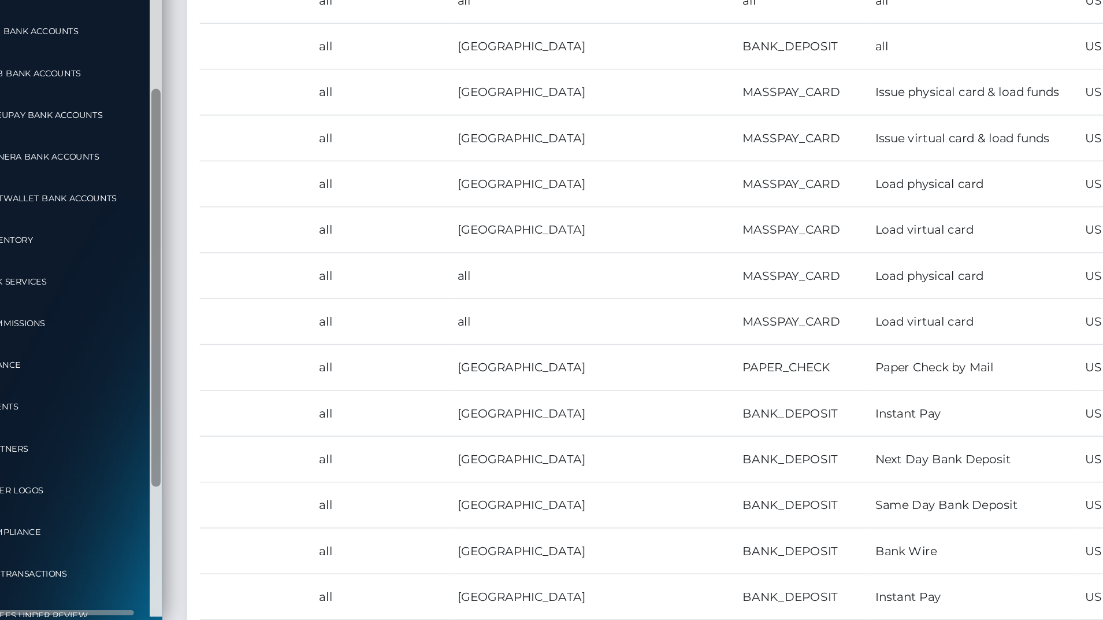
type input "nvis"
click at [150, 555] on div at bounding box center [146, 329] width 9 height 576
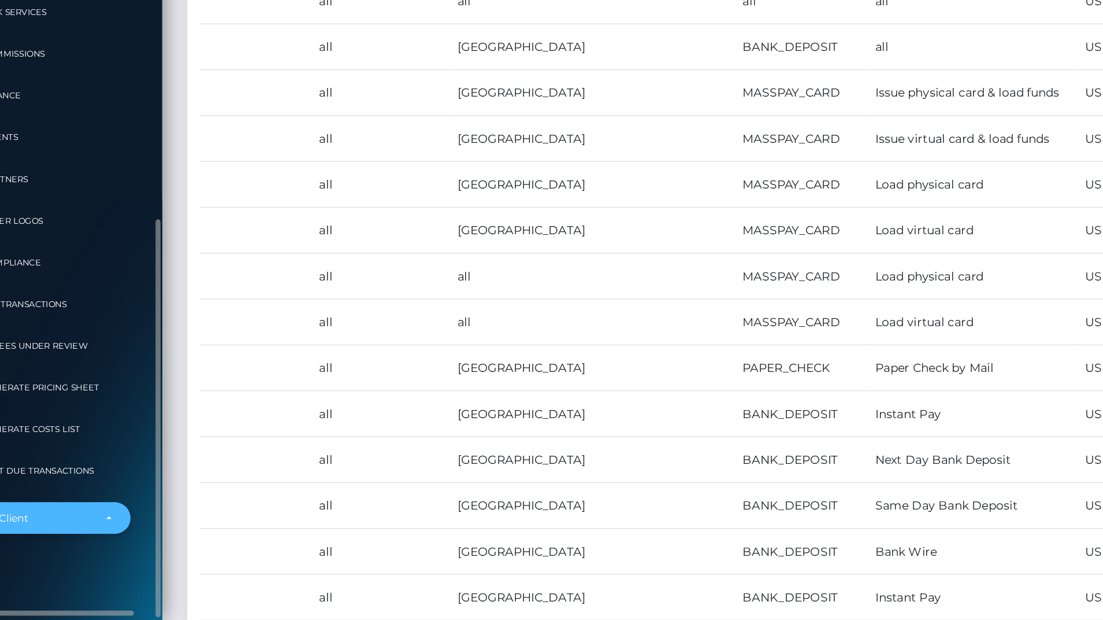
click at [90, 555] on div "Choose Client" at bounding box center [61, 548] width 133 height 22
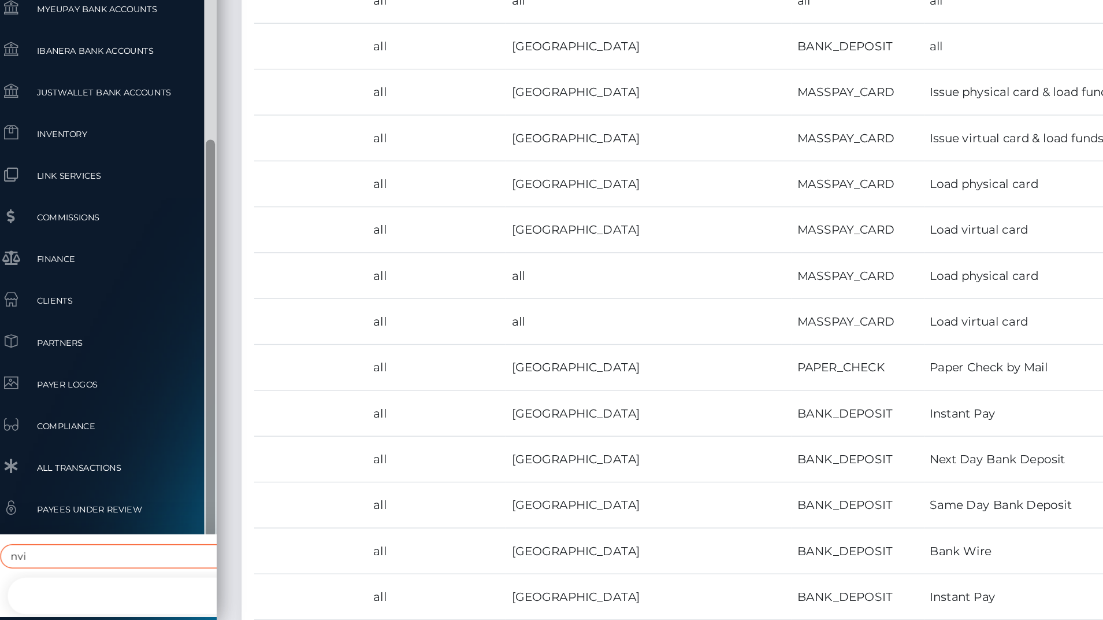
scroll to position [0, 0]
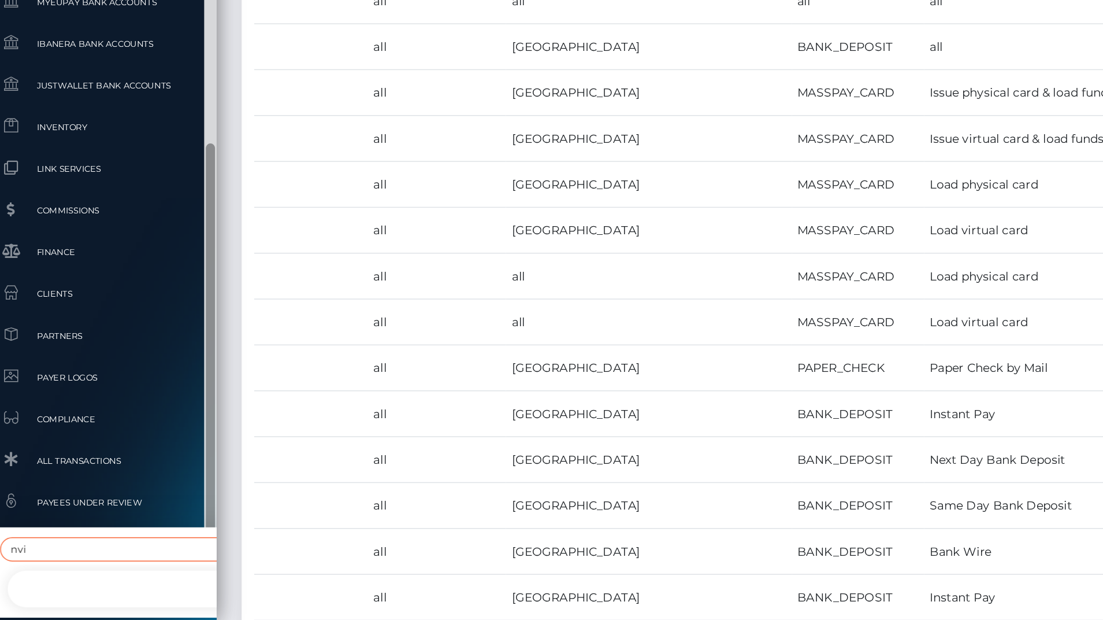
drag, startPoint x: 144, startPoint y: 535, endPoint x: 143, endPoint y: 560, distance: 25.5
click at [143, 560] on div "MassPay Dashboard Transactions Ledger Payees Cancellations" at bounding box center [75, 329] width 150 height 576
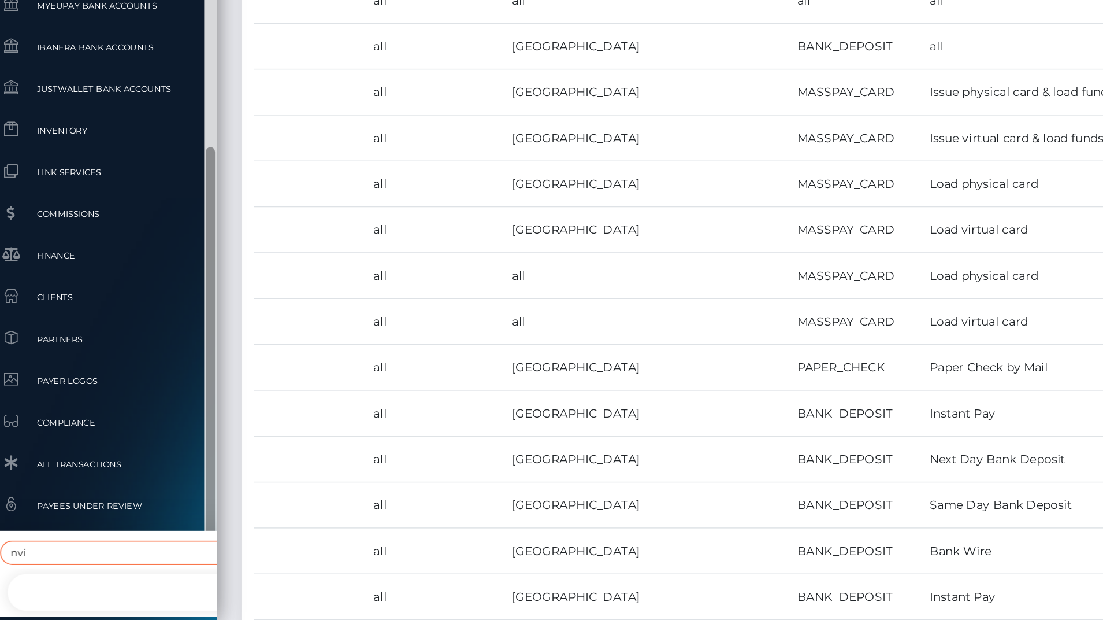
type input "nvi"
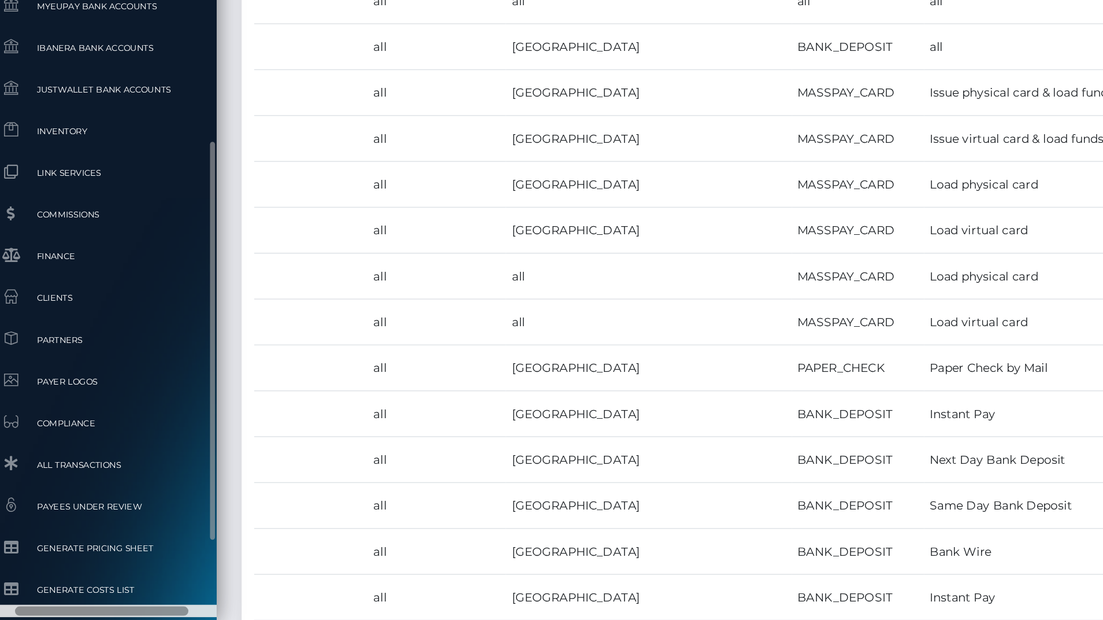
click at [120, 614] on div at bounding box center [70, 613] width 120 height 6
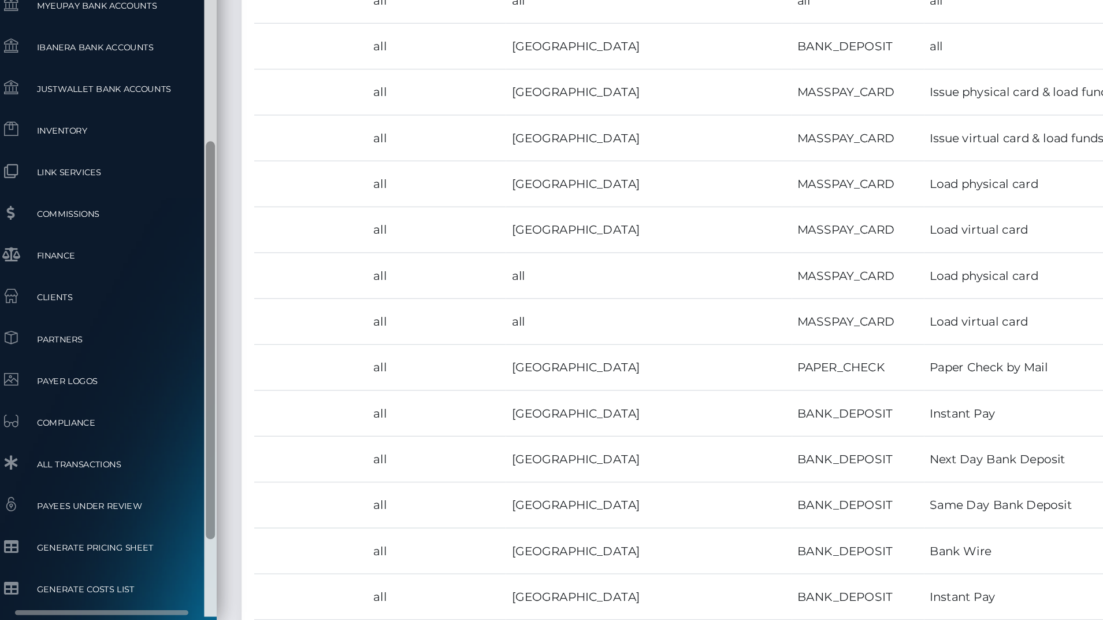
scroll to position [0, 0]
click at [147, 591] on div at bounding box center [146, 329] width 9 height 576
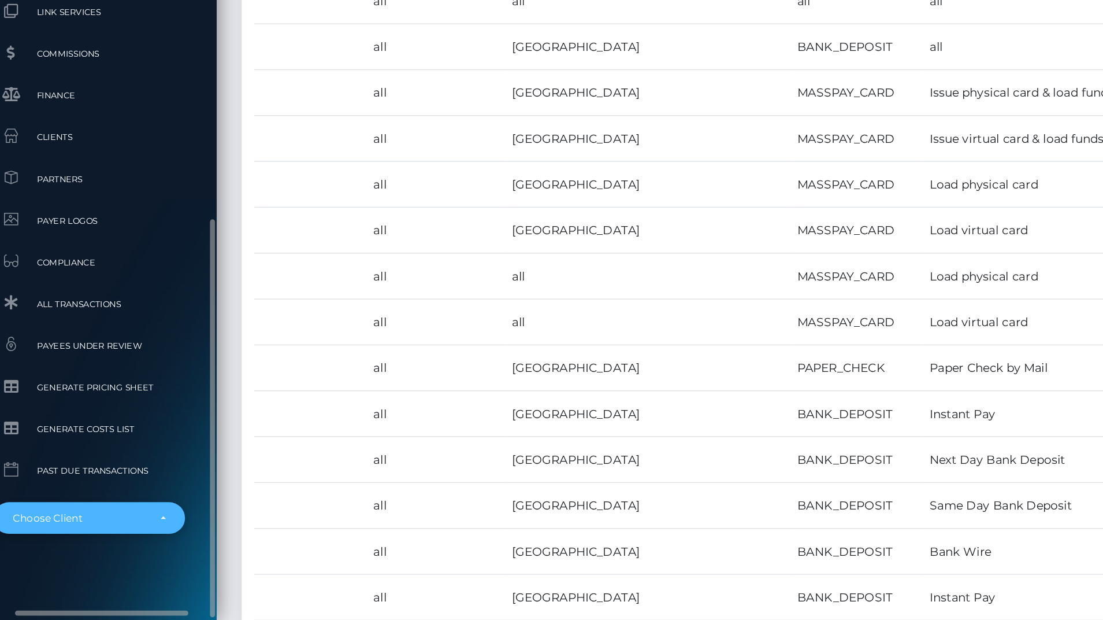
click at [106, 557] on div "Choose Client" at bounding box center [61, 548] width 133 height 22
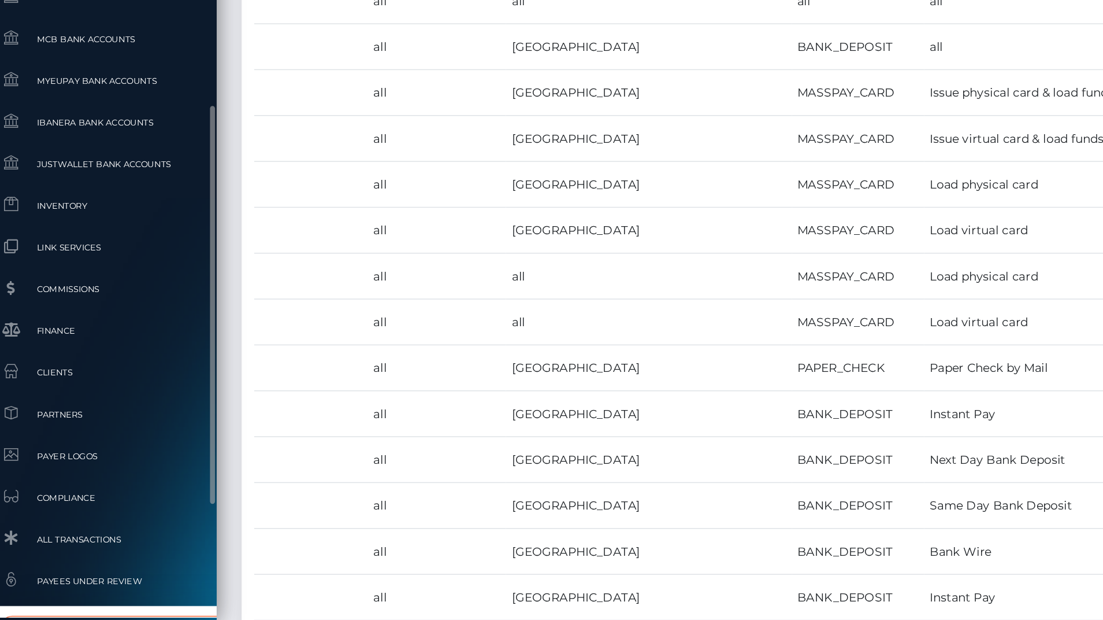
scroll to position [0, 0]
type input "nvi"
select select "163"
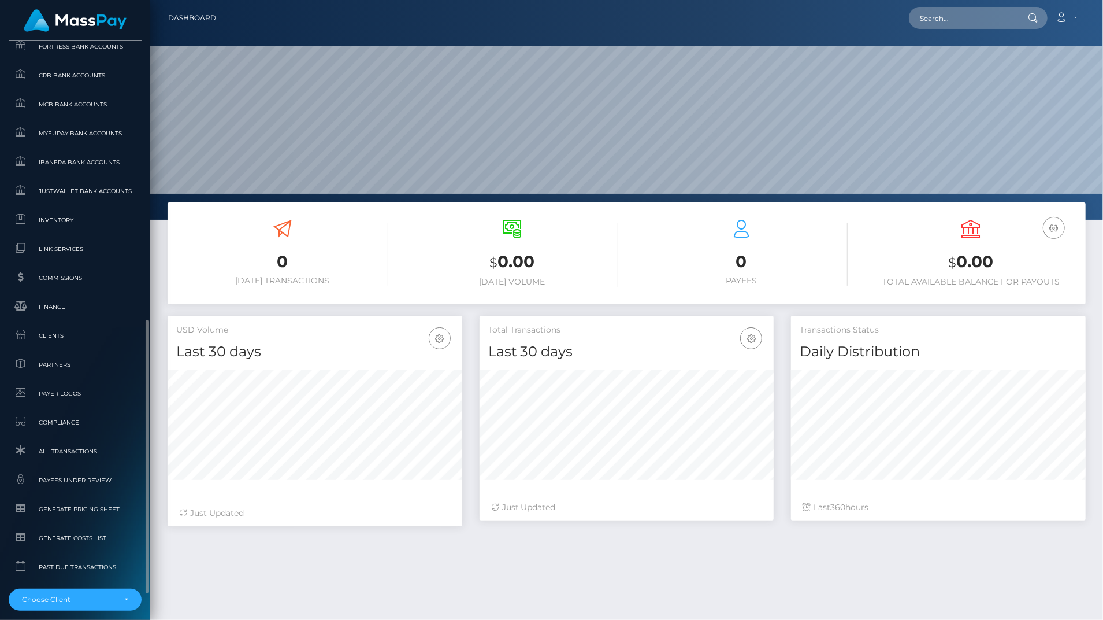
scroll to position [621, 0]
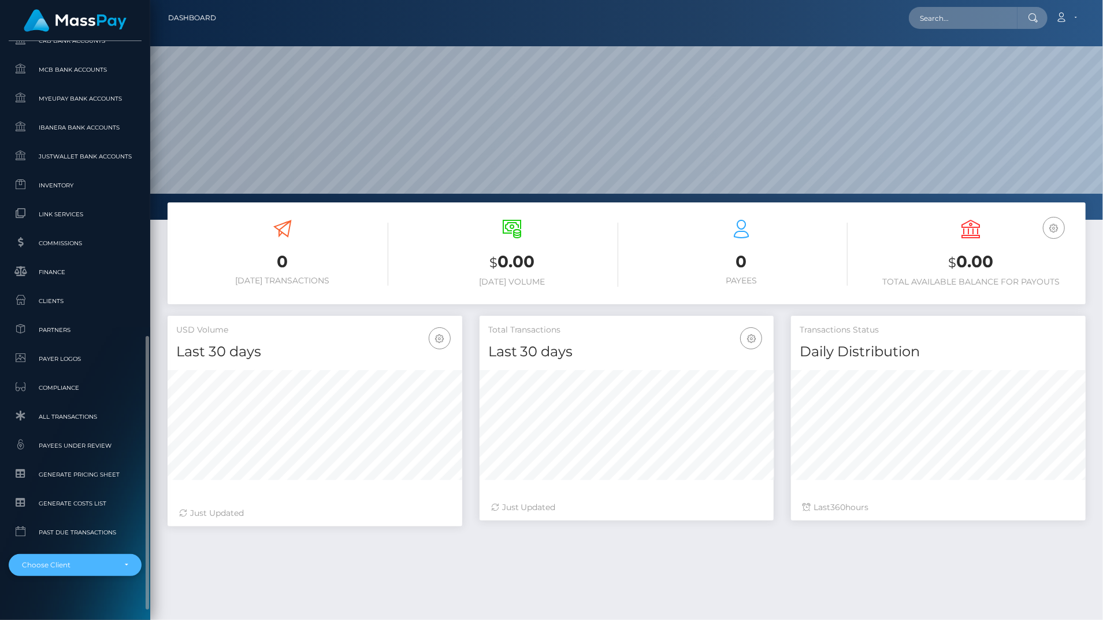
click at [125, 569] on div "Choose Client" at bounding box center [75, 564] width 106 height 9
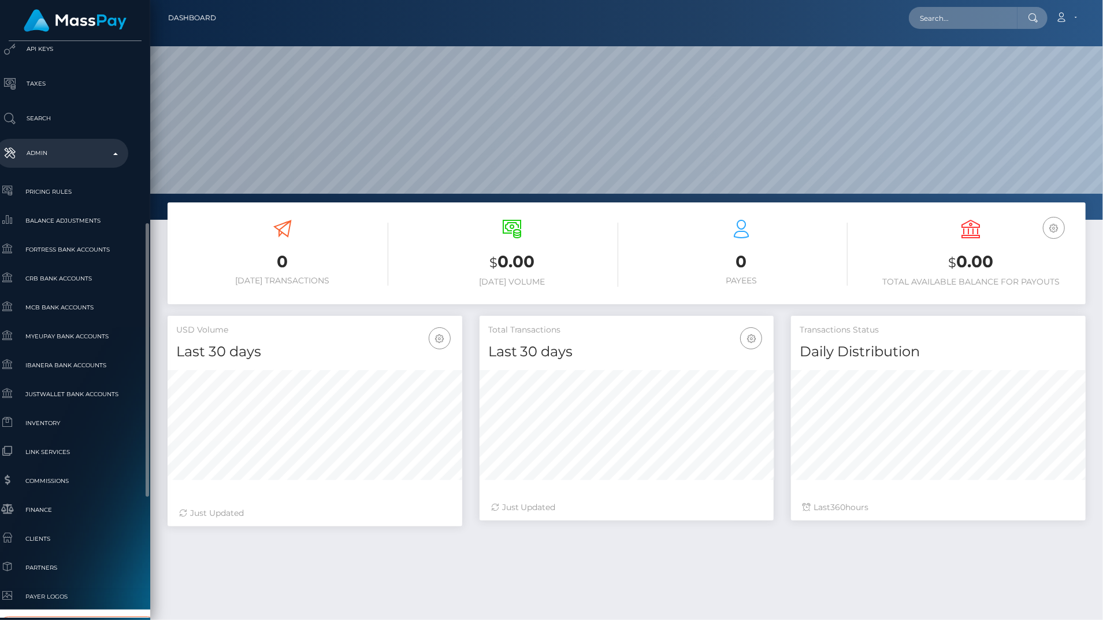
scroll to position [474, 13]
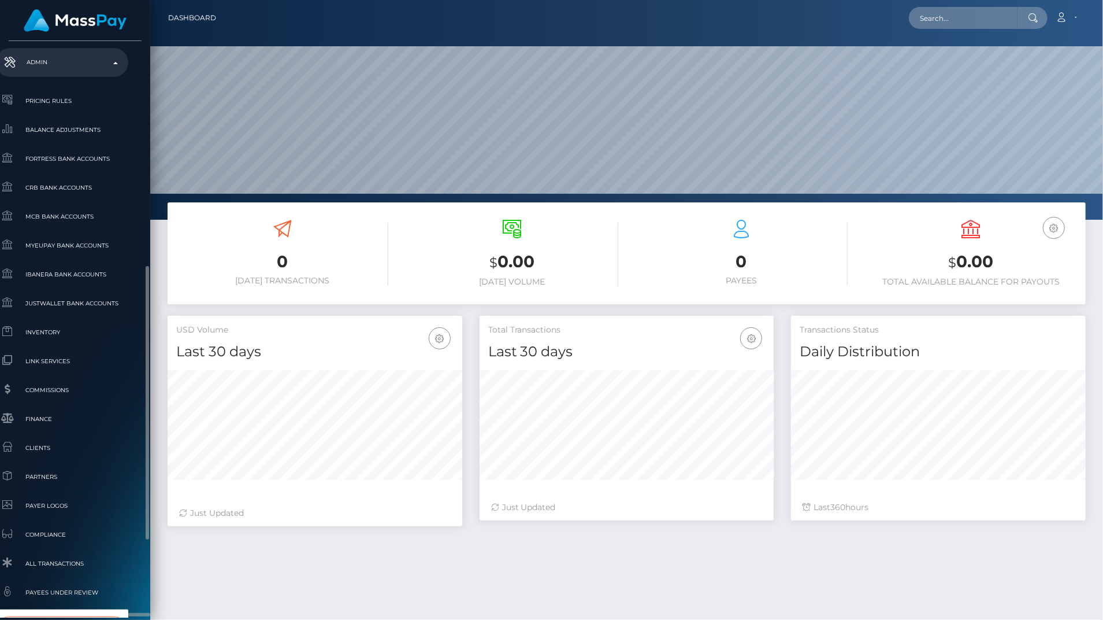
type input "nvis"
select select "121"
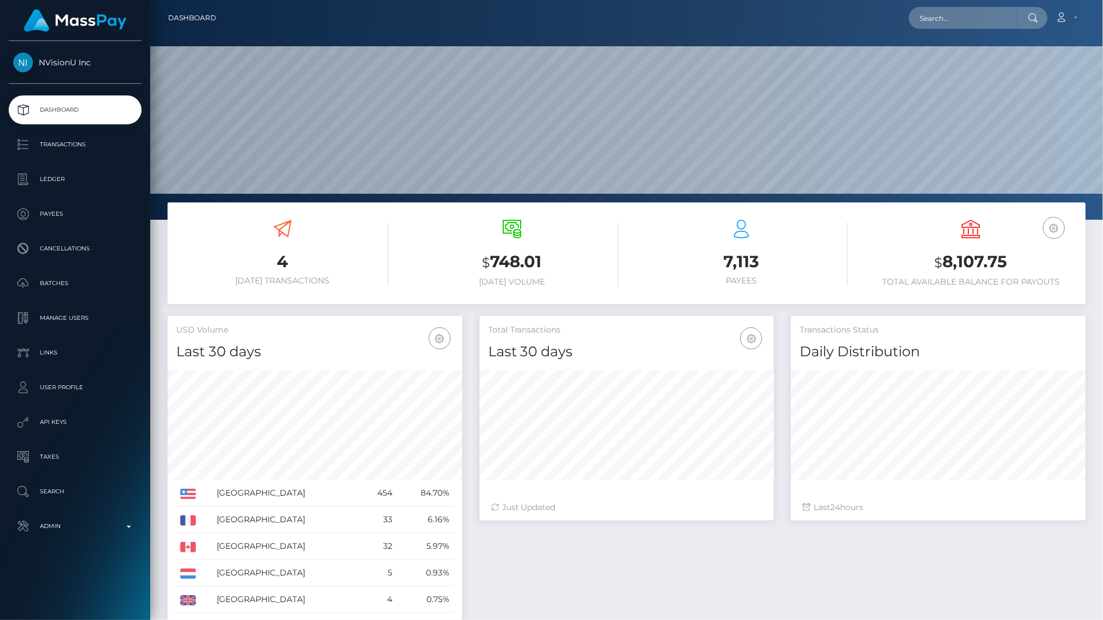
scroll to position [205, 294]
click at [88, 184] on p "Ledger" at bounding box center [75, 178] width 124 height 17
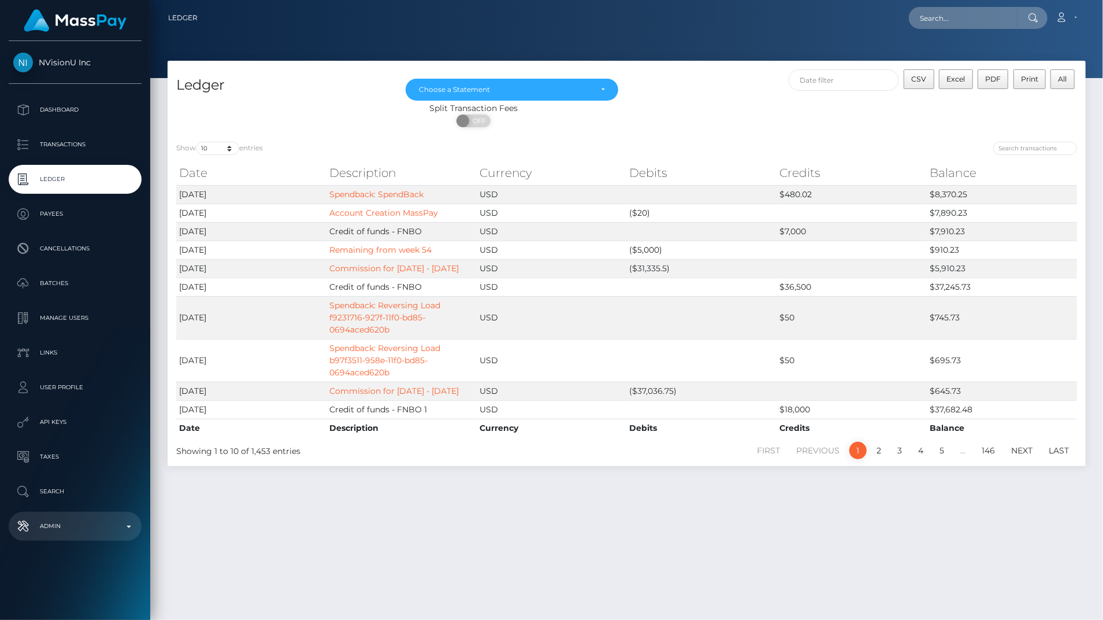
click at [70, 535] on link "Admin" at bounding box center [75, 525] width 133 height 29
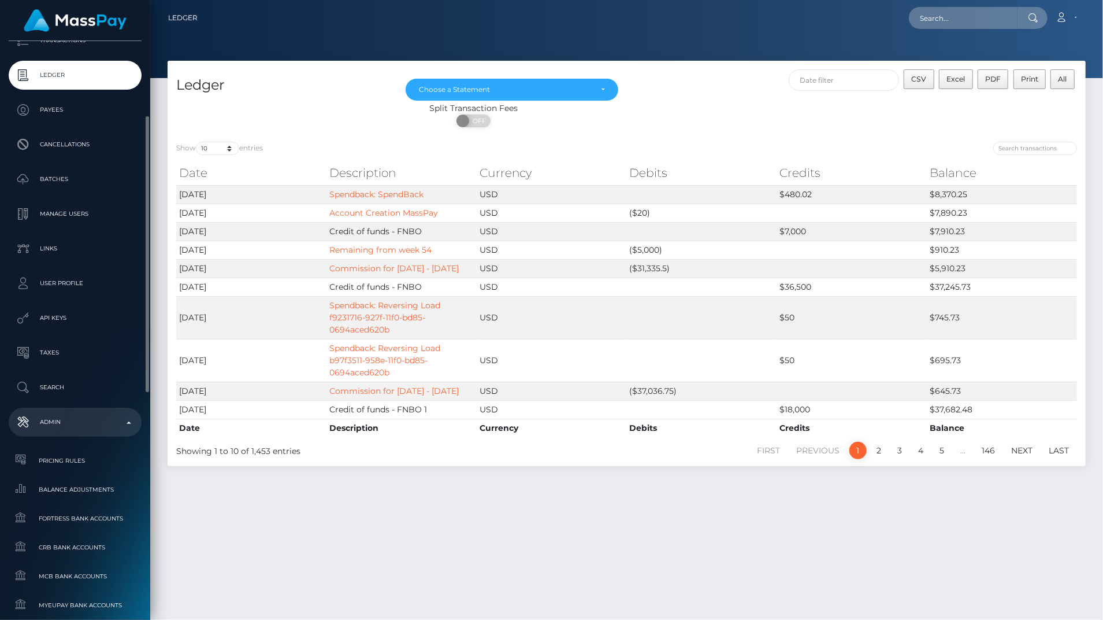
scroll to position [121, 0]
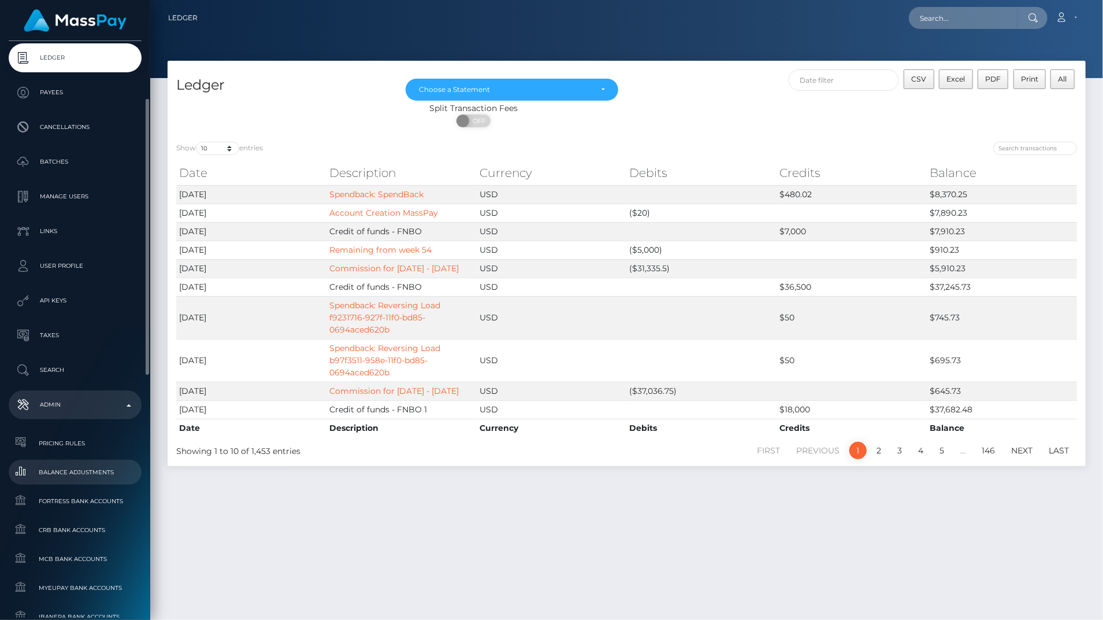
click at [101, 466] on span "Balance Adjustments" at bounding box center [75, 471] width 124 height 13
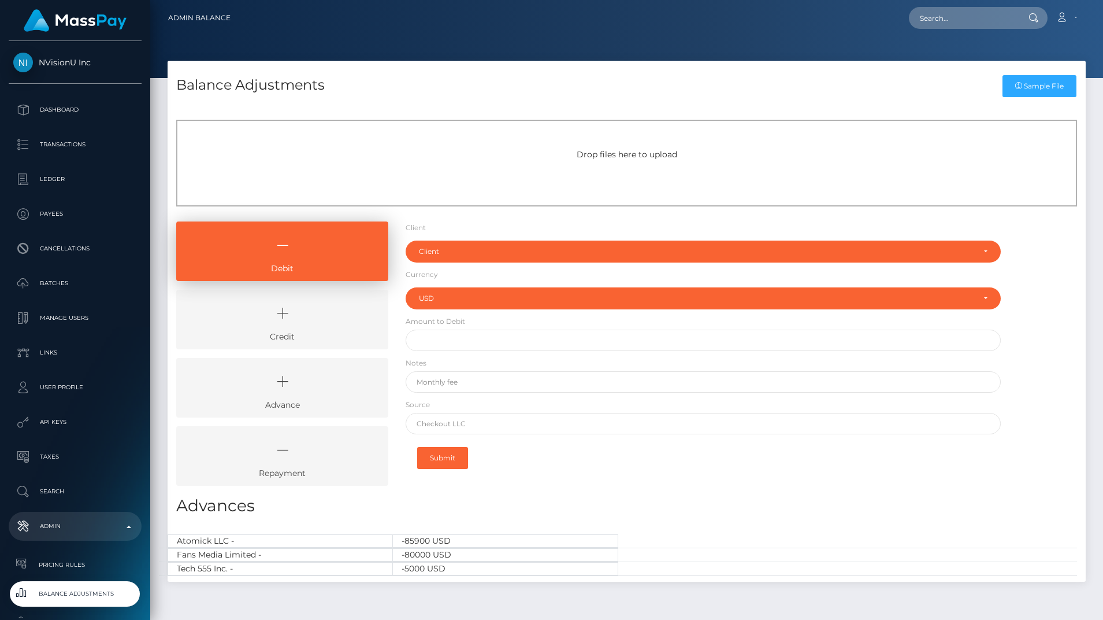
select select "USD"
click at [284, 335] on link "Credit" at bounding box center [282, 320] width 212 height 60
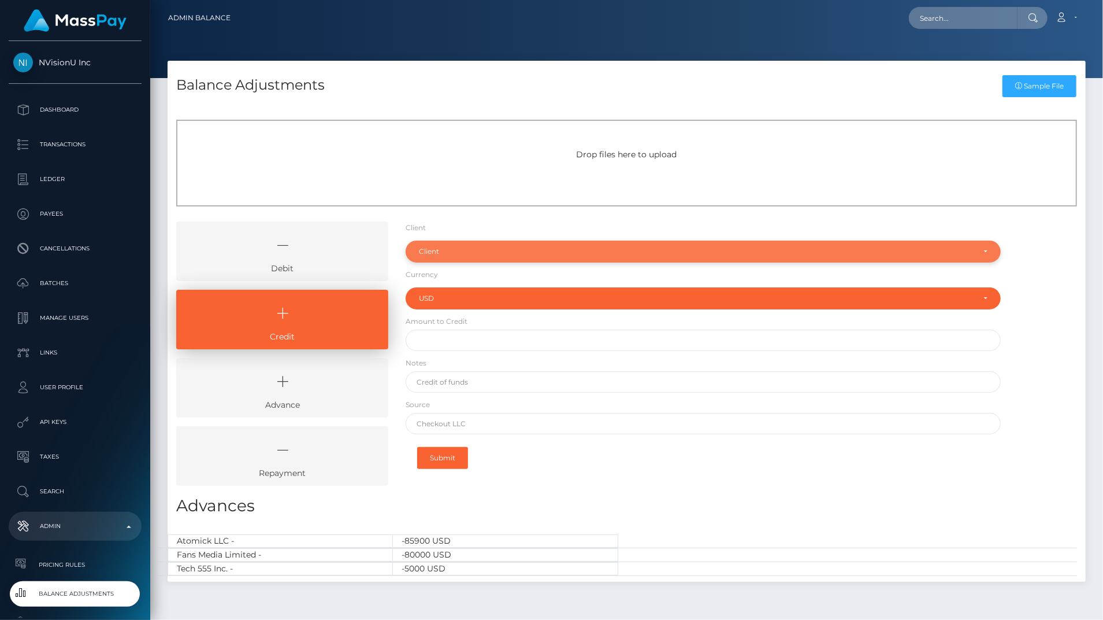
click at [460, 254] on div "Client" at bounding box center [696, 251] width 555 height 9
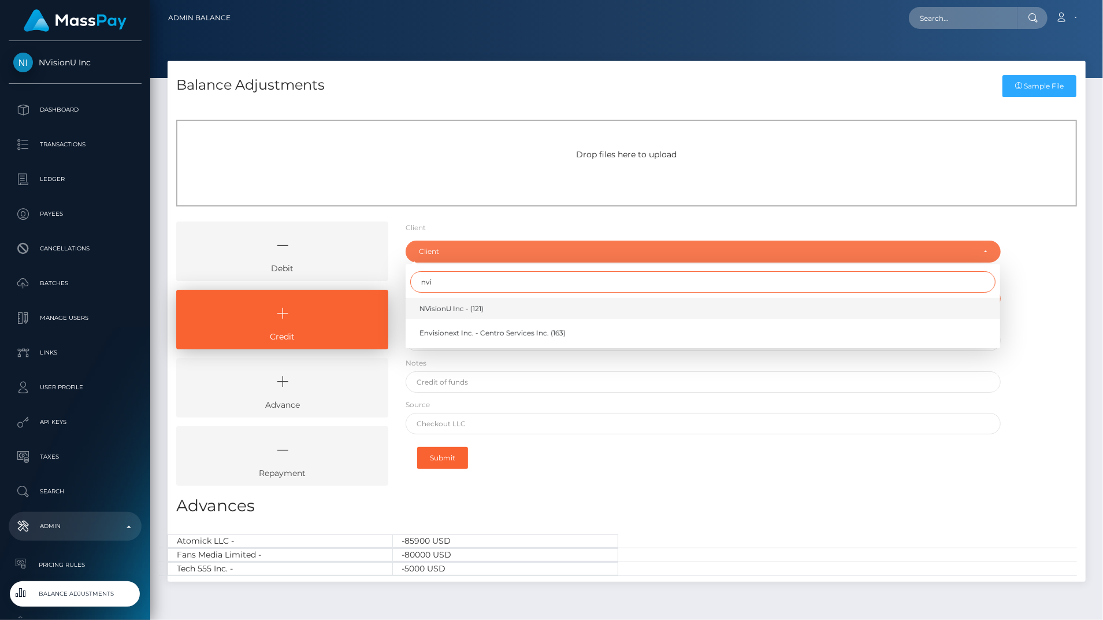
type input "nvi"
click at [453, 317] on link "NVisionU Inc - (121)" at bounding box center [703, 308] width 595 height 21
select select "121"
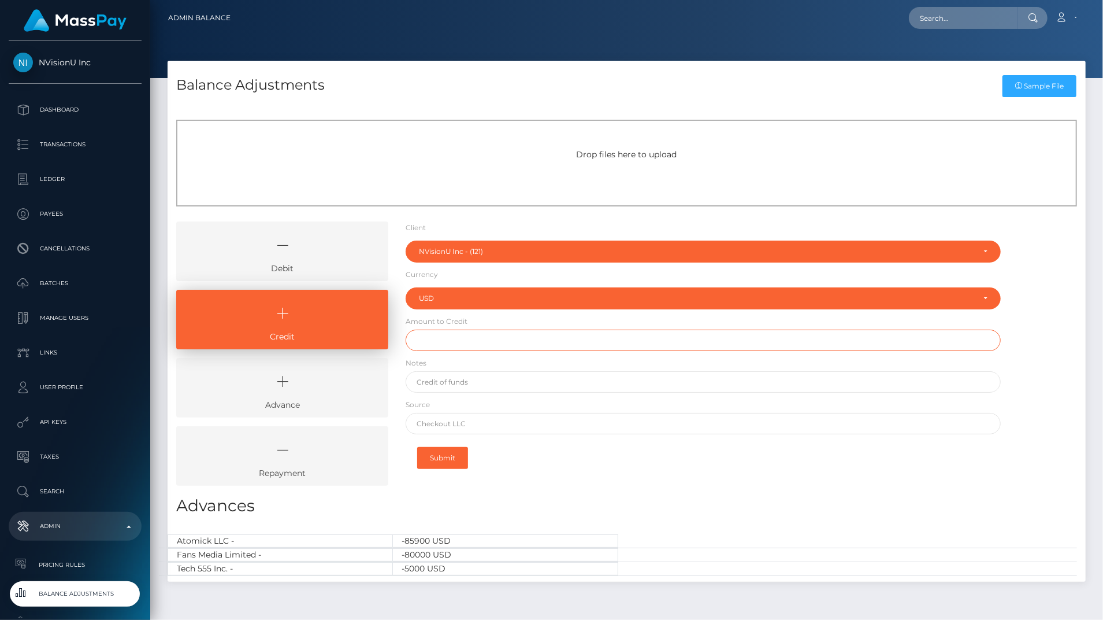
click at [446, 335] on input "text" at bounding box center [703, 339] width 595 height 21
type input "$31,000.00"
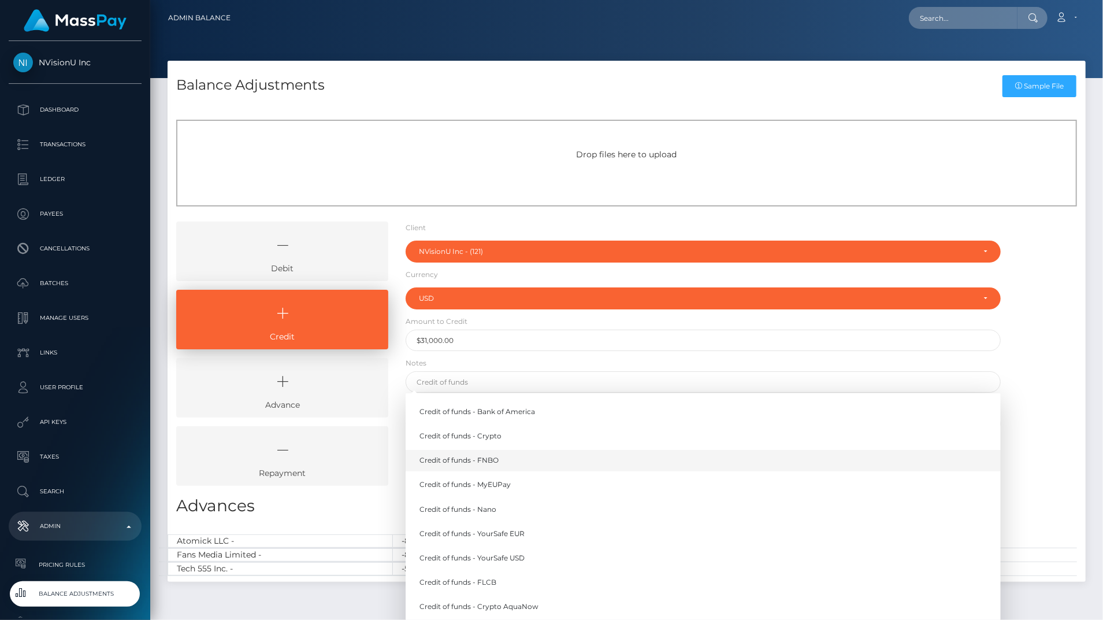
click at [544, 462] on link "Credit of funds - FNBO" at bounding box center [703, 460] width 595 height 21
type input "Credit of funds - FNBO"
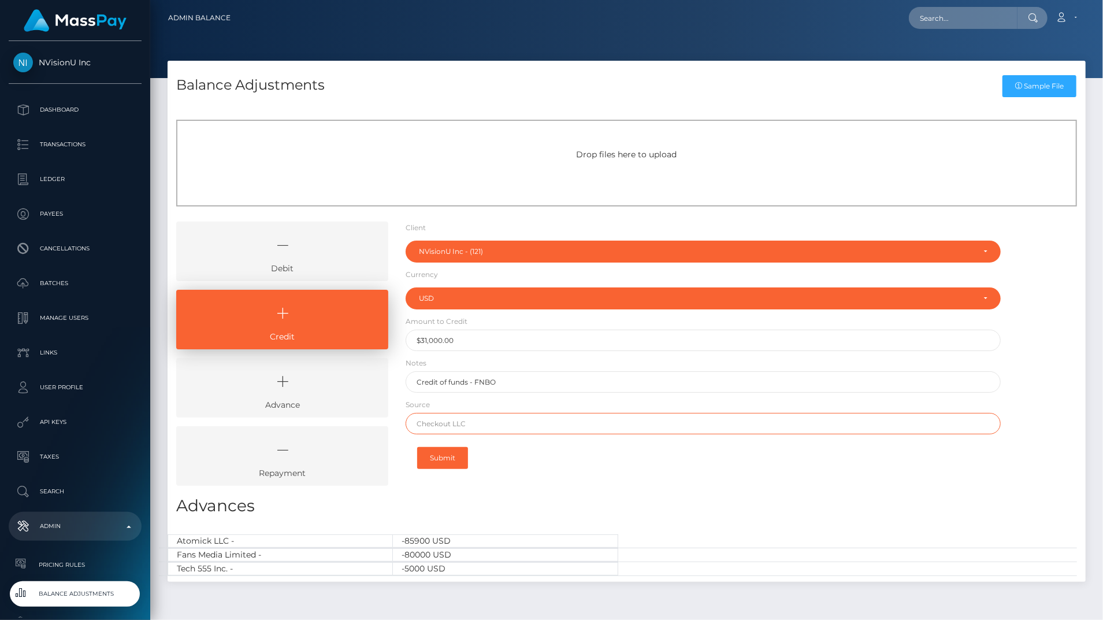
click at [468, 432] on input "text" at bounding box center [703, 423] width 595 height 21
type input "Wells Fargo"
click at [443, 461] on button "Submit" at bounding box center [442, 458] width 51 height 22
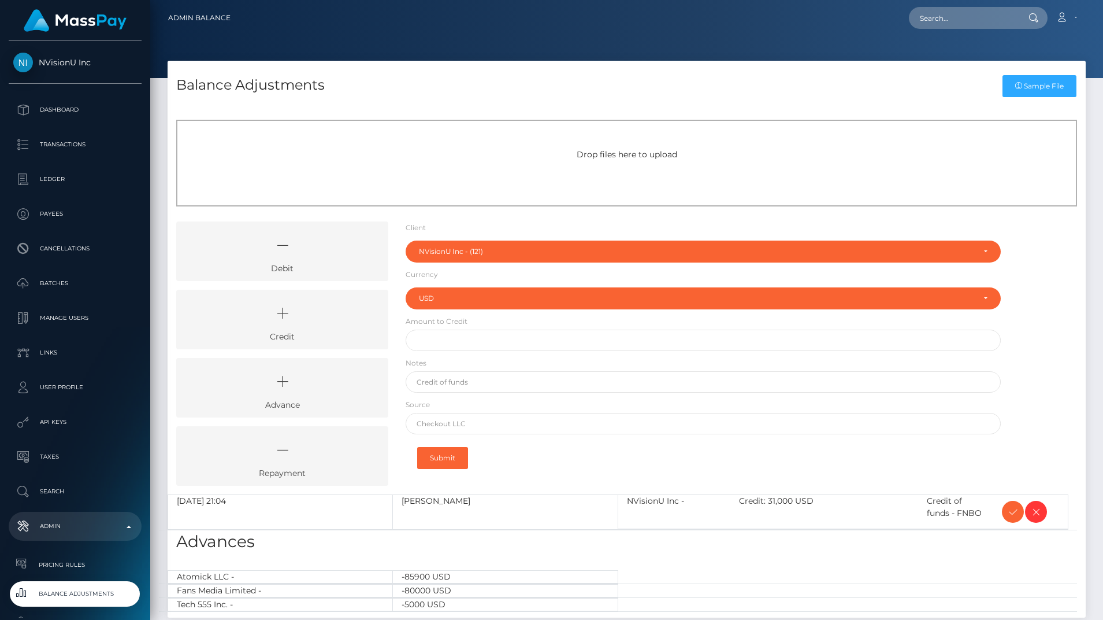
select select "121"
select select "USD"
click at [1011, 514] on icon at bounding box center [1013, 512] width 14 height 14
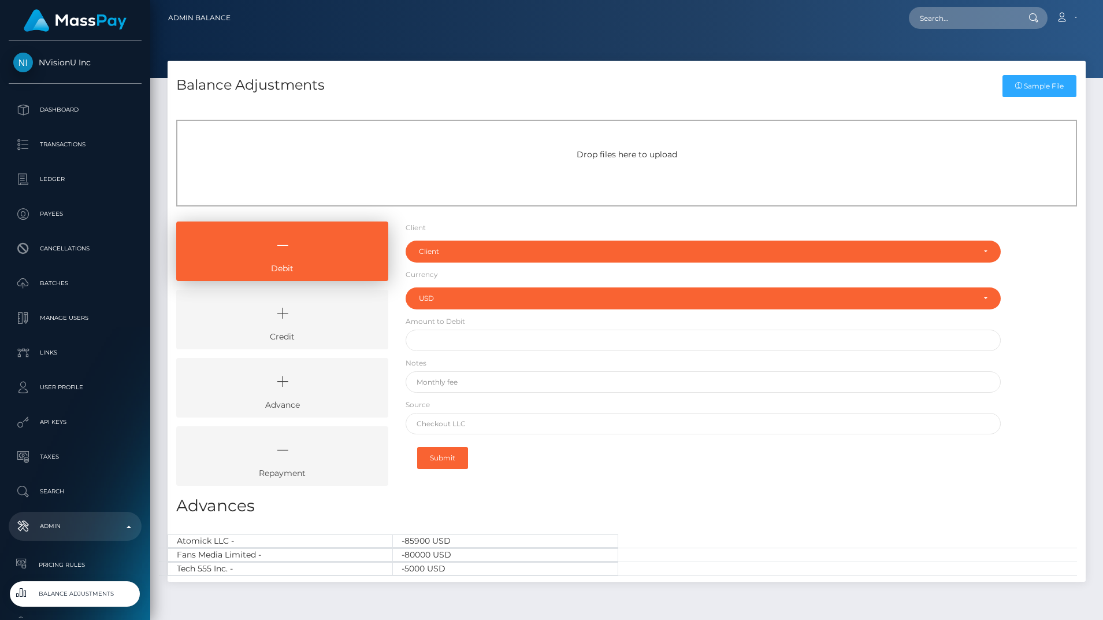
select select "USD"
